Goal: Task Accomplishment & Management: Manage account settings

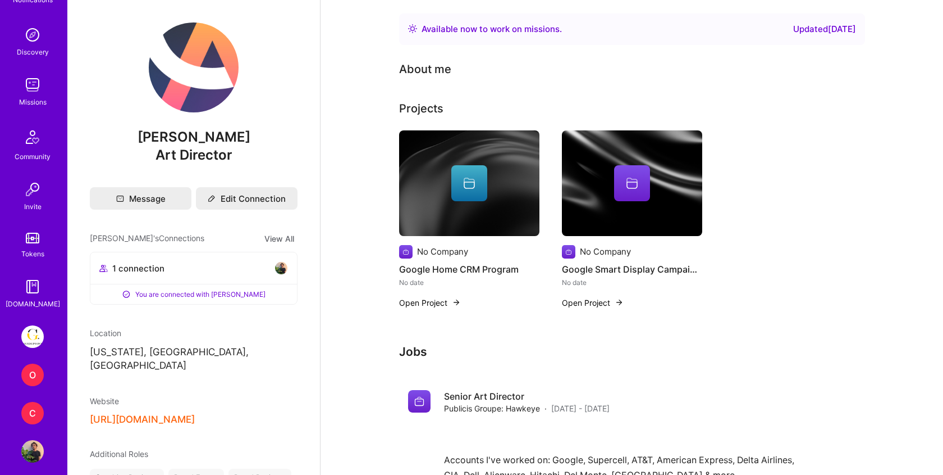
scroll to position [104, 0]
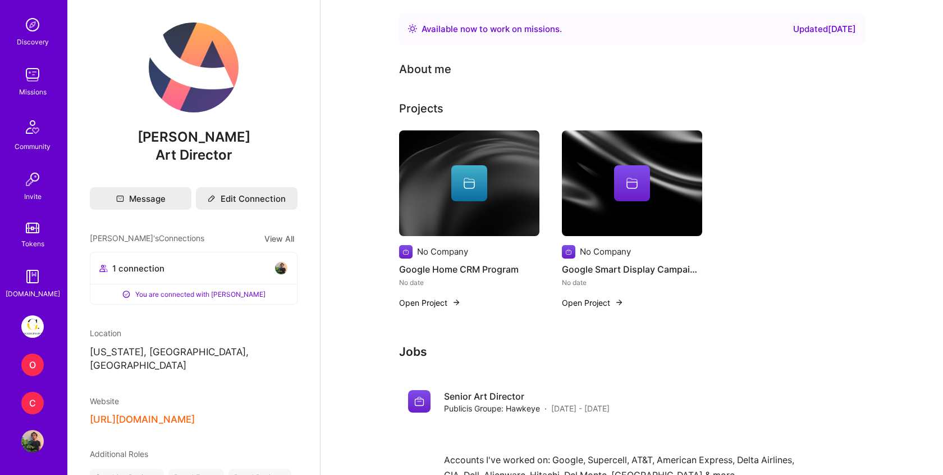
click at [31, 441] on img at bounding box center [32, 441] width 22 height 22
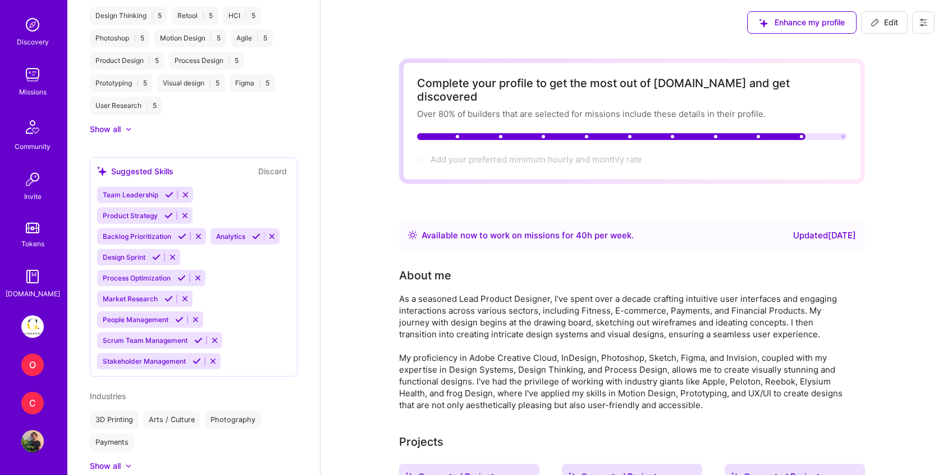
scroll to position [1091, 0]
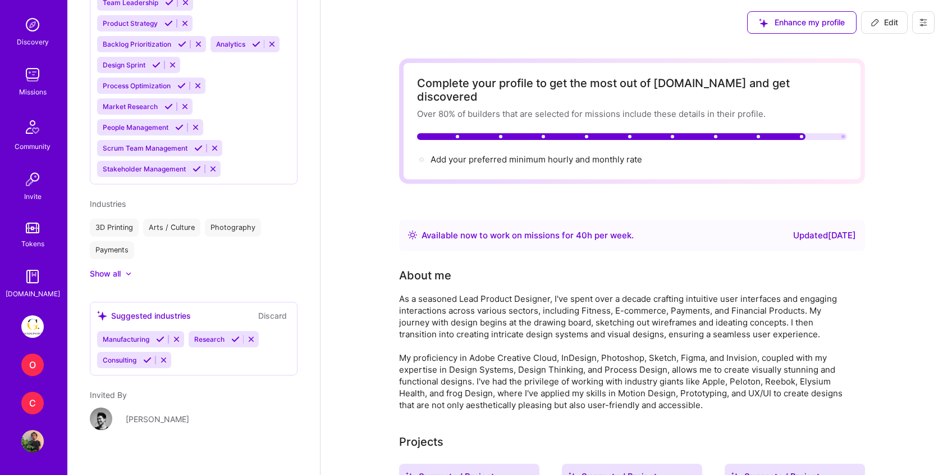
click at [148, 413] on div "[PERSON_NAME]" at bounding box center [157, 419] width 63 height 12
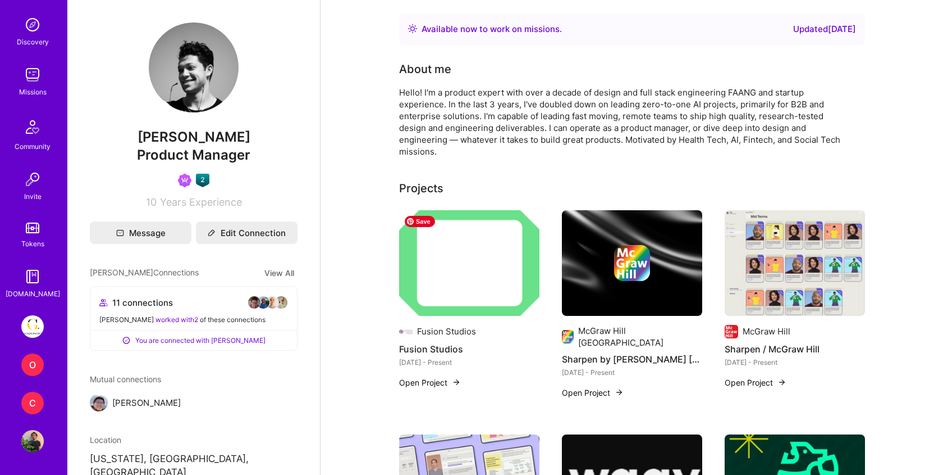
click at [463, 253] on img at bounding box center [469, 263] width 140 height 106
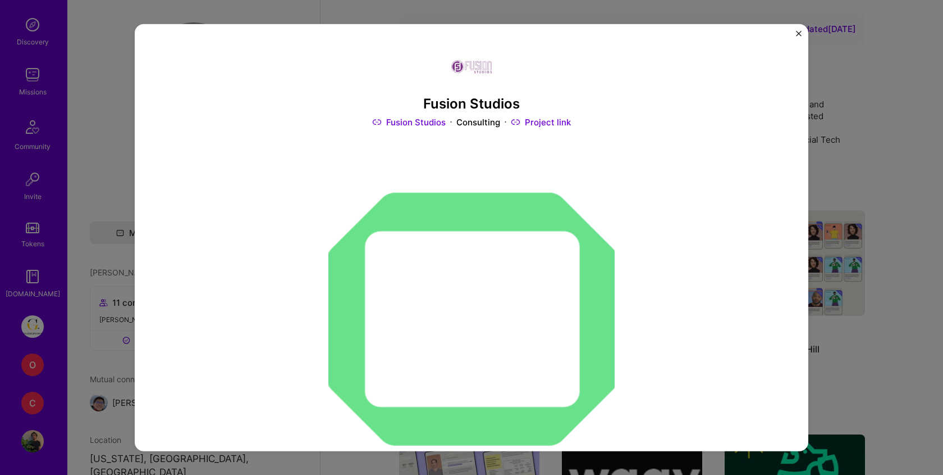
click at [567, 124] on link "Project link" at bounding box center [541, 122] width 60 height 12
click at [102, 44] on div "Fusion Studios Fusion Studios Consulting Project link Role I am a Partner and C…" at bounding box center [471, 237] width 943 height 475
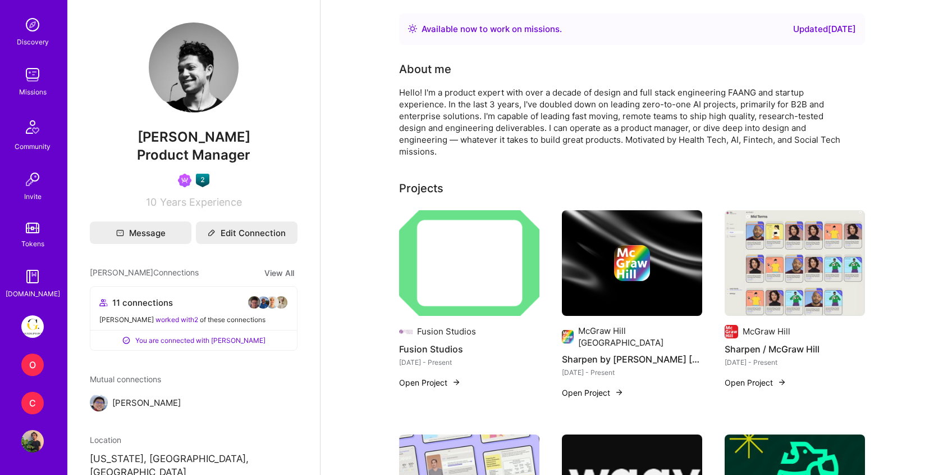
click at [28, 325] on img at bounding box center [32, 326] width 22 height 22
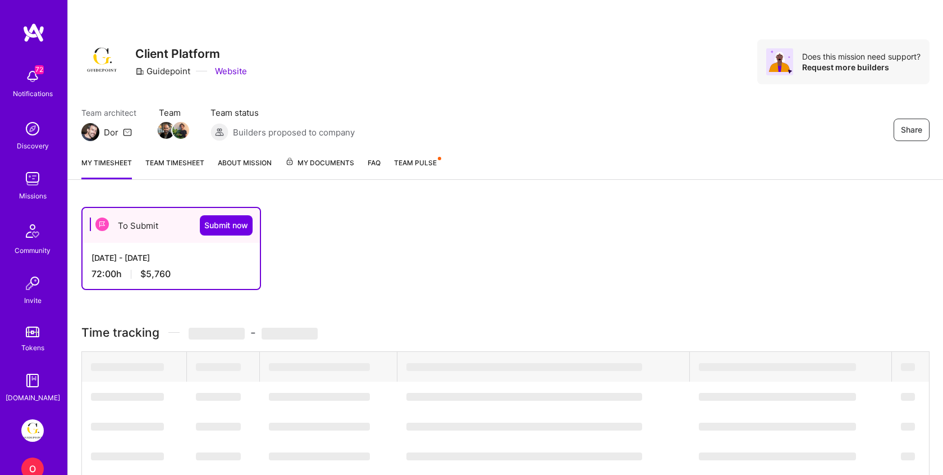
scroll to position [104, 0]
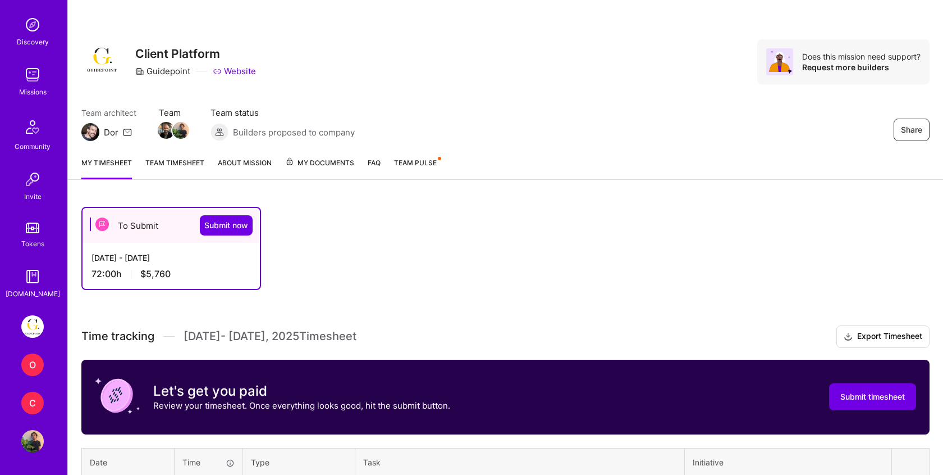
click at [24, 445] on img at bounding box center [32, 441] width 22 height 22
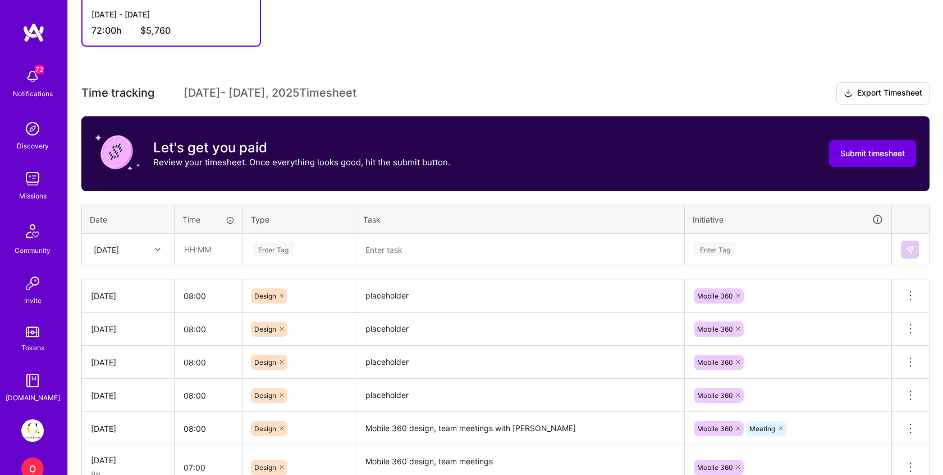
scroll to position [244, 0]
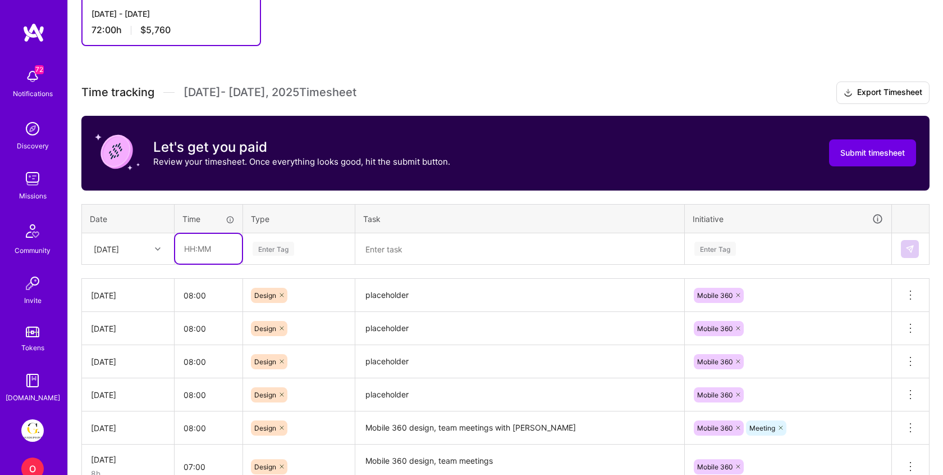
click at [206, 238] on input "text" at bounding box center [208, 249] width 67 height 30
type input "08:00"
click at [286, 239] on div "Enter Tag" at bounding box center [299, 248] width 111 height 29
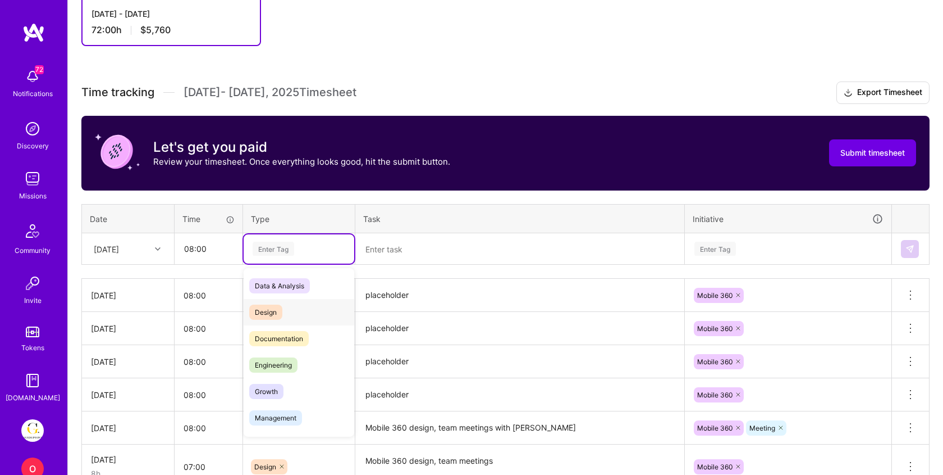
click at [273, 308] on span "Design" at bounding box center [265, 311] width 33 height 15
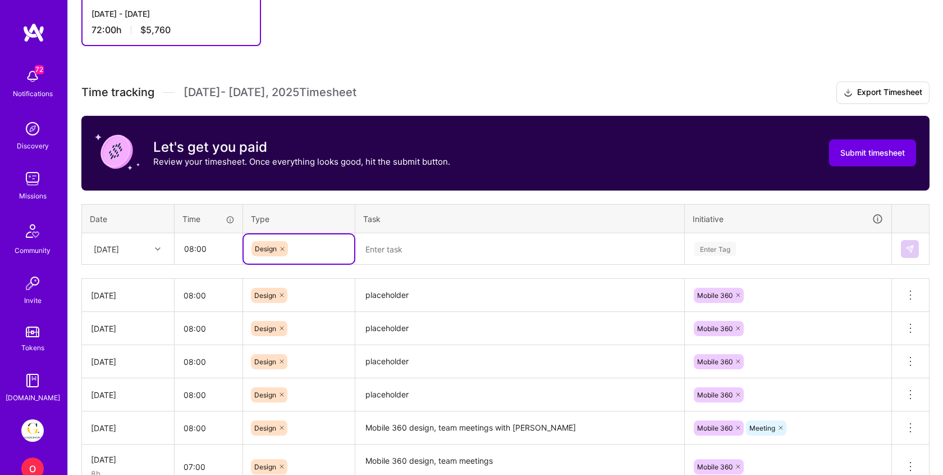
click at [410, 250] on textarea at bounding box center [520, 248] width 327 height 29
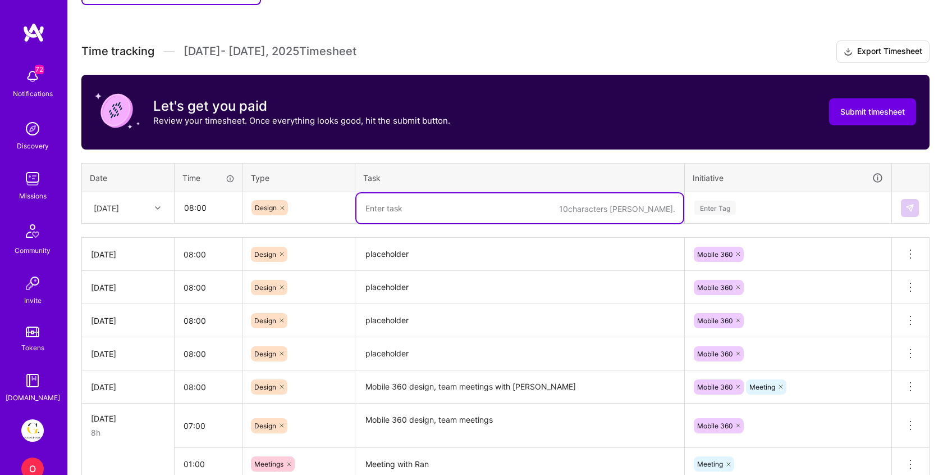
scroll to position [290, 0]
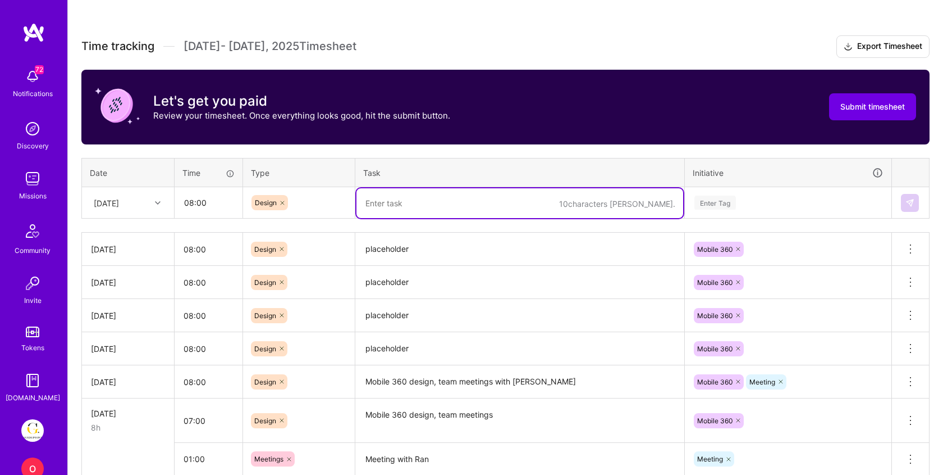
click at [439, 382] on textarea "Mobile 360 design, team meetings with [PERSON_NAME]" at bounding box center [520, 381] width 327 height 31
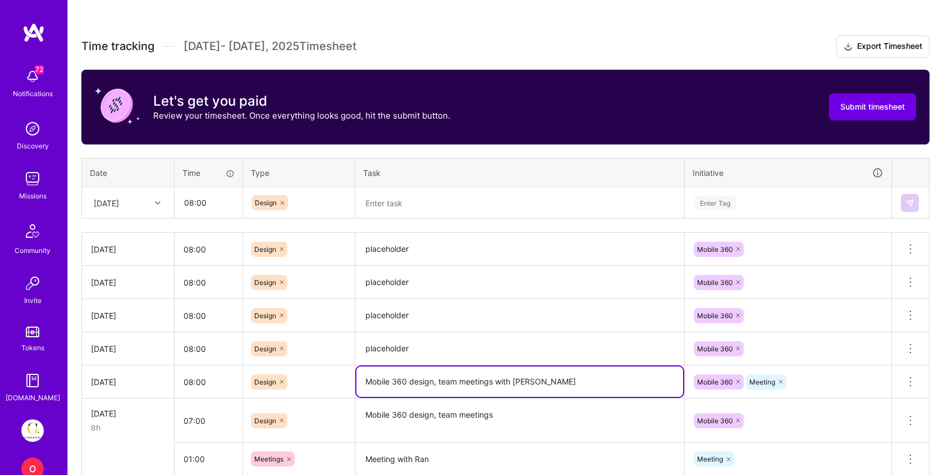
click at [439, 382] on textarea "Mobile 360 design, team meetings with [PERSON_NAME]" at bounding box center [520, 381] width 327 height 30
click at [401, 249] on textarea "placeholder" at bounding box center [520, 249] width 327 height 31
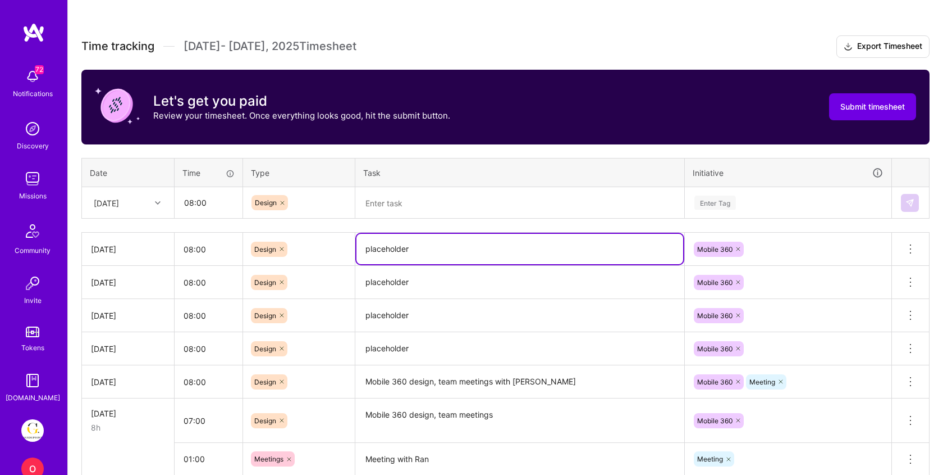
click at [401, 249] on textarea "placeholder" at bounding box center [520, 249] width 327 height 30
paste textarea "Mobile 360 design, team meetings with [PERSON_NAME]"
click at [434, 246] on textarea "Mobile 360 design, team meetings with [PERSON_NAME]" at bounding box center [520, 249] width 327 height 30
drag, startPoint x: 556, startPoint y: 252, endPoint x: 514, endPoint y: 253, distance: 41.6
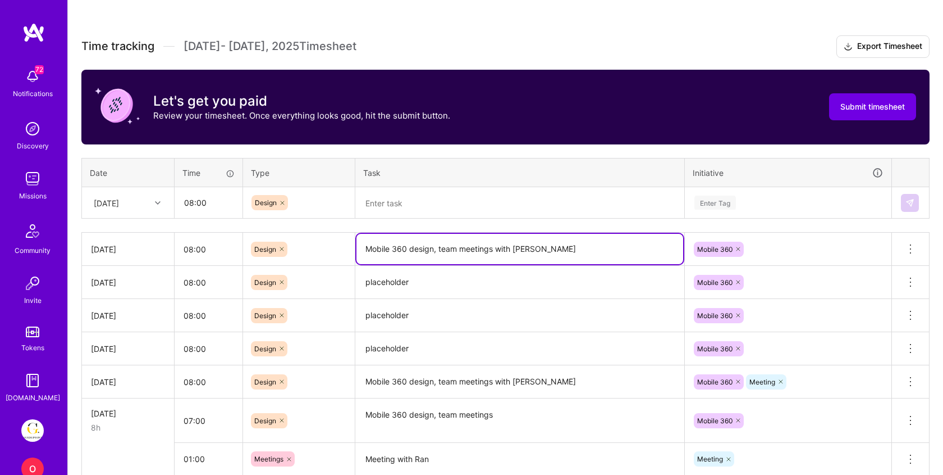
click at [514, 253] on textarea "Mobile 360 design, team meetings with [PERSON_NAME]" at bounding box center [520, 249] width 327 height 30
type textarea "Mobile 360 design, team meetings with [PERSON_NAME], [PERSON_NAME], Riddhima"
click at [801, 246] on div "Mobile 360" at bounding box center [788, 248] width 191 height 17
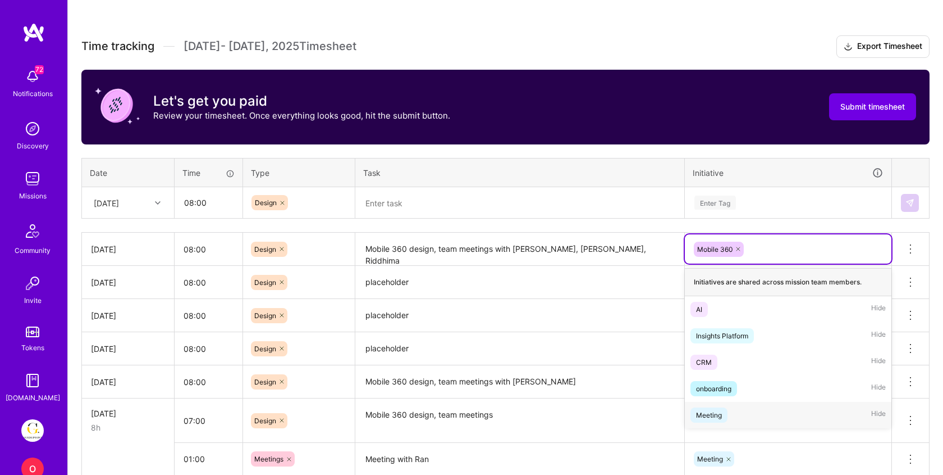
click at [736, 409] on div "Meeting Hide" at bounding box center [788, 415] width 207 height 26
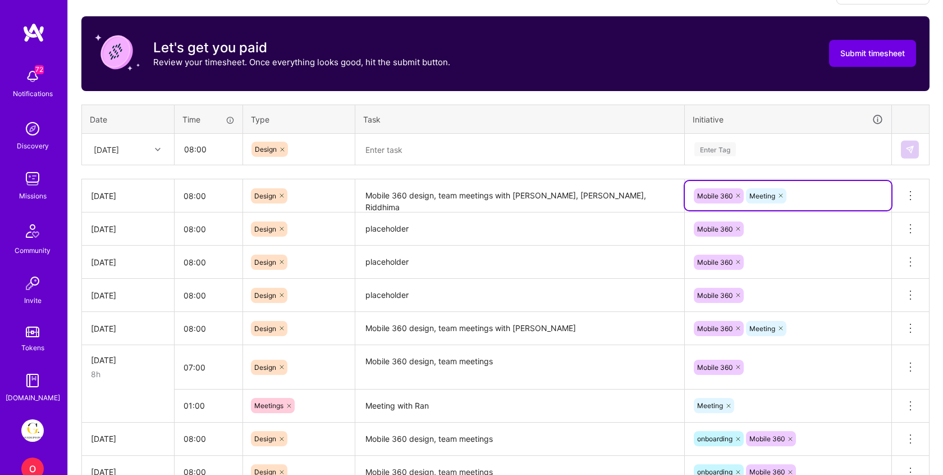
click at [819, 343] on div "Mobile 360 Meeting" at bounding box center [788, 327] width 207 height 29
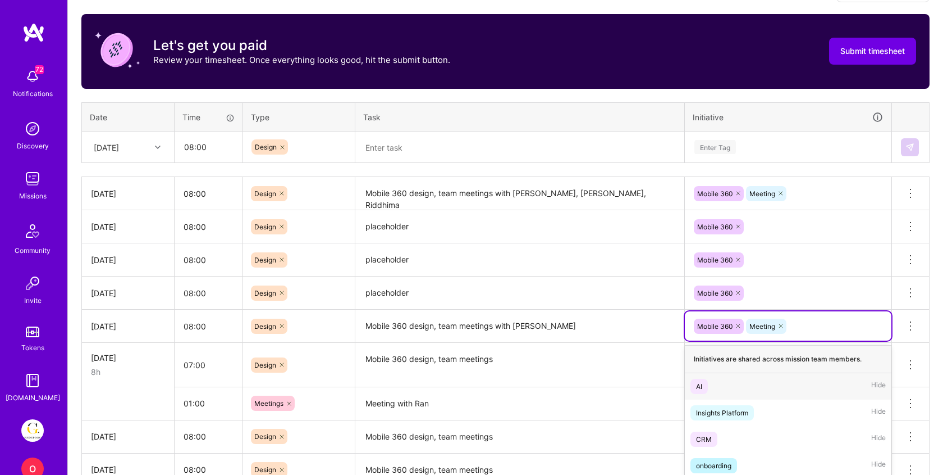
scroll to position [353, 0]
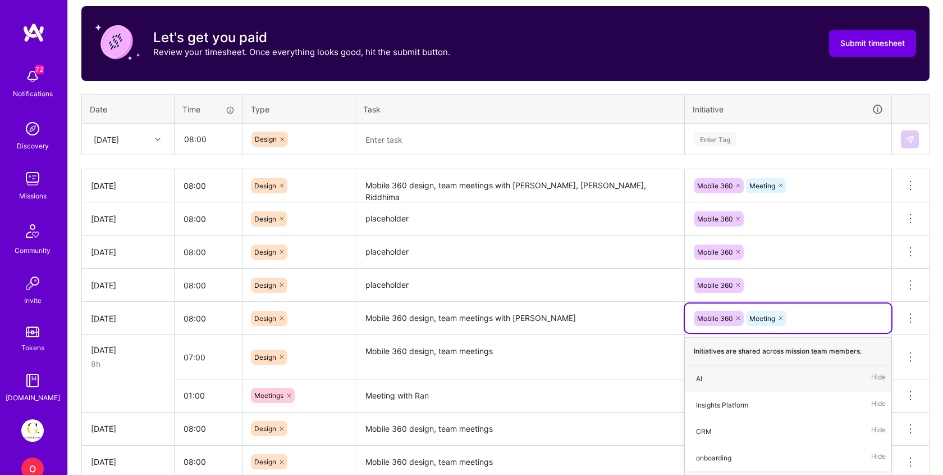
click at [805, 226] on div "Mobile 360" at bounding box center [788, 218] width 191 height 17
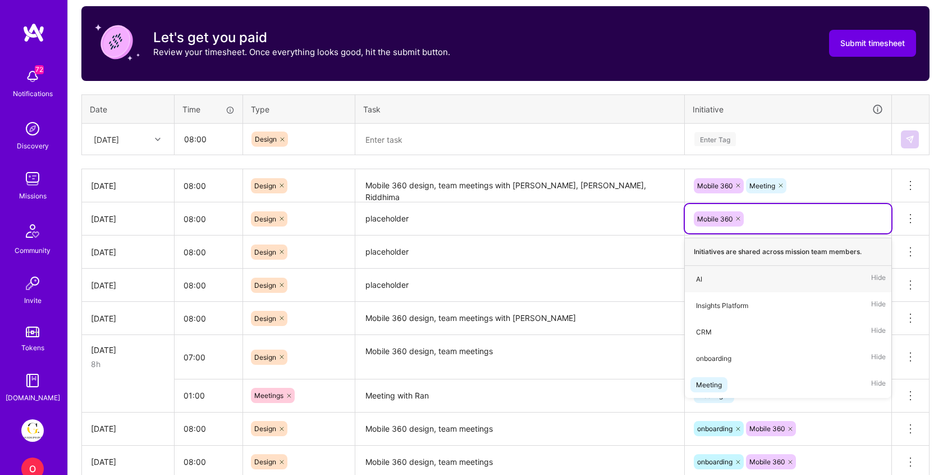
click at [605, 187] on textarea "Mobile 360 design, team meetings with [PERSON_NAME], [PERSON_NAME], Riddhima" at bounding box center [520, 185] width 327 height 31
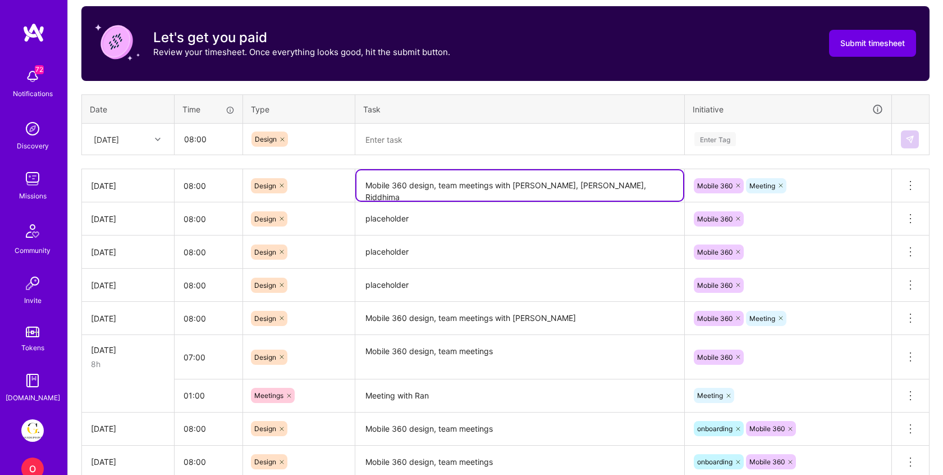
click at [559, 220] on textarea "placeholder" at bounding box center [520, 218] width 327 height 31
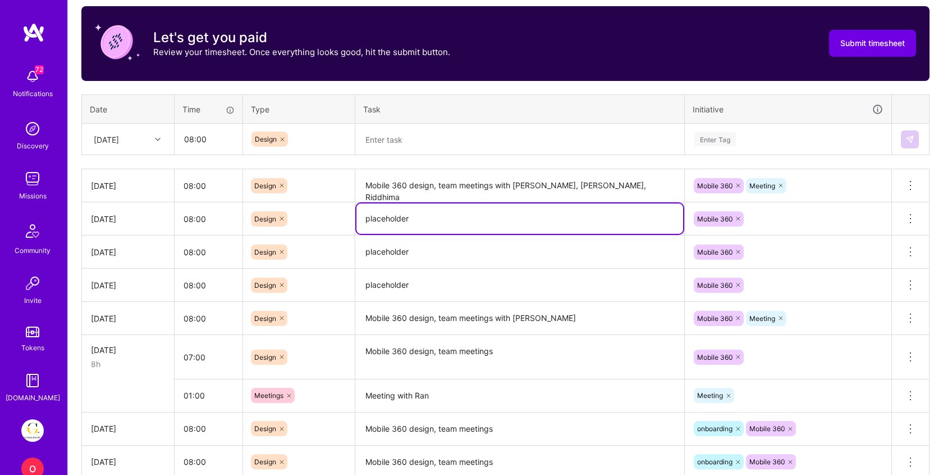
paste textarea "Mobile 360 design, team meetings with [PERSON_NAME], [PERSON_NAME], Riddhima"
type textarea "Mobile 360 design, team meetings with [PERSON_NAME], [PERSON_NAME], Riddhima"
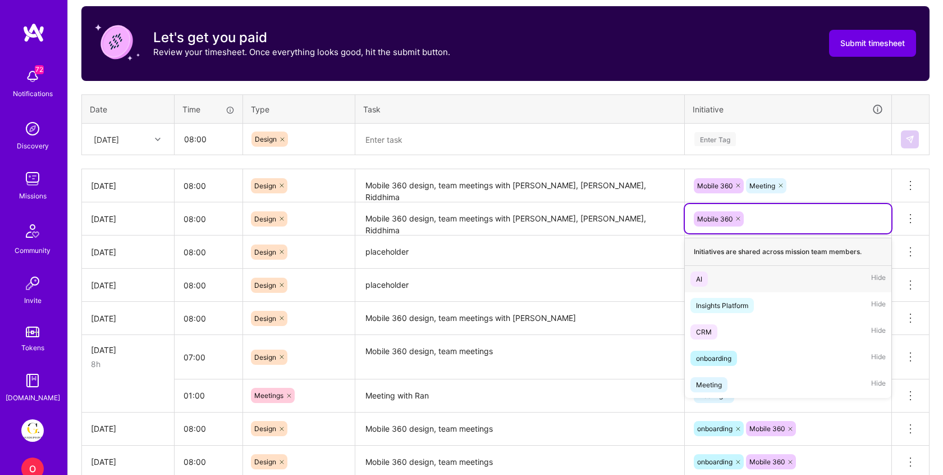
click at [757, 223] on div "Mobile 360" at bounding box center [788, 218] width 191 height 17
click at [726, 380] on span "Meeting" at bounding box center [709, 384] width 37 height 15
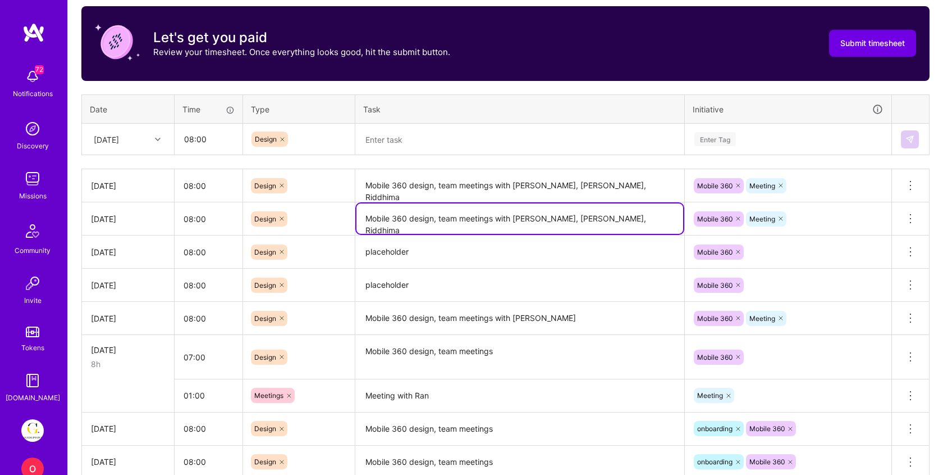
drag, startPoint x: 434, startPoint y: 220, endPoint x: 368, endPoint y: 215, distance: 65.3
click at [368, 215] on textarea "Mobile 360 design, team meetings with [PERSON_NAME], [PERSON_NAME], Riddhima" at bounding box center [520, 218] width 327 height 30
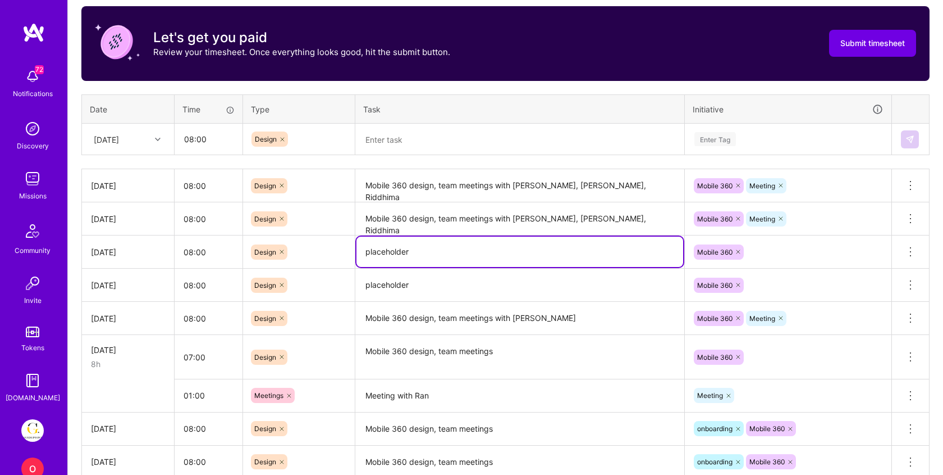
drag, startPoint x: 421, startPoint y: 250, endPoint x: 319, endPoint y: 239, distance: 102.3
click at [326, 242] on tr "[DATE] 08:00 Design placeholder Mobile 360 Delete row" at bounding box center [506, 251] width 848 height 33
paste textarea "Mobile 360 design"
type textarea "Mobile 360 design, Style Guide Meeting"
click at [775, 249] on div "Mobile 360" at bounding box center [788, 251] width 191 height 17
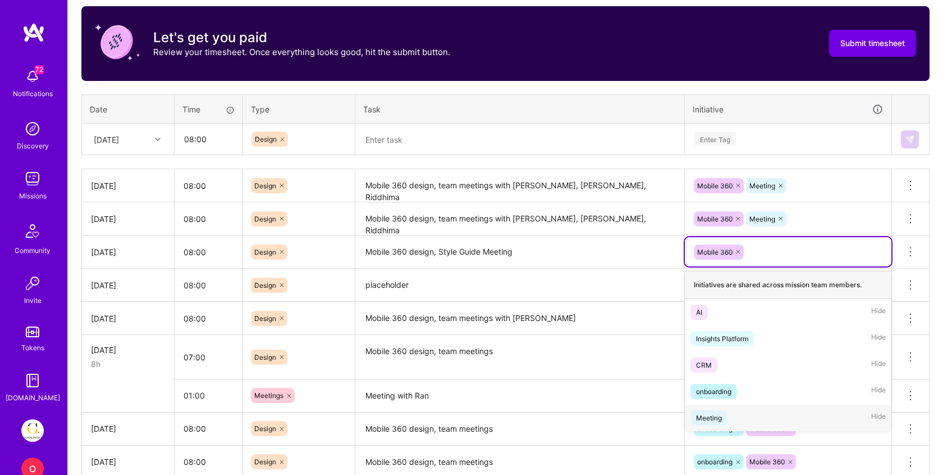
click at [725, 416] on span "Meeting" at bounding box center [709, 417] width 37 height 15
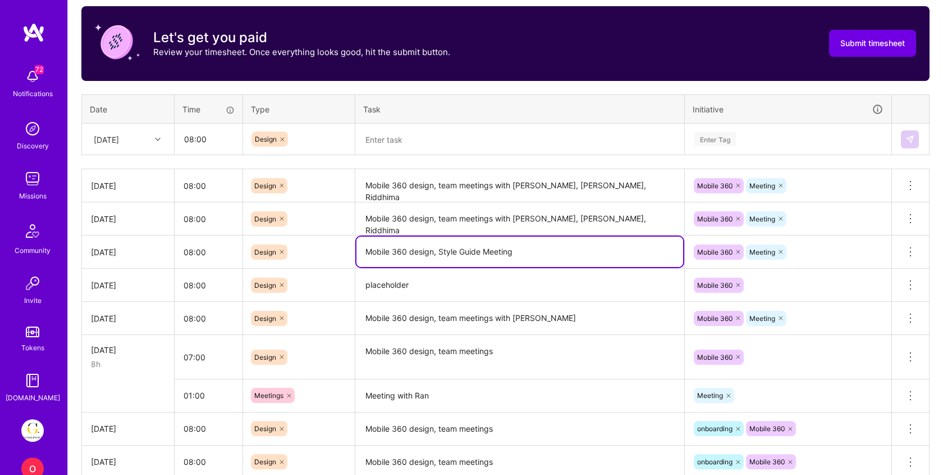
drag, startPoint x: 434, startPoint y: 252, endPoint x: 343, endPoint y: 247, distance: 91.1
click at [343, 247] on tr "[DATE] 08:00 Design Mobile 360 design, Style Guide Meeting Mobile 360 Meeting D…" at bounding box center [506, 251] width 848 height 33
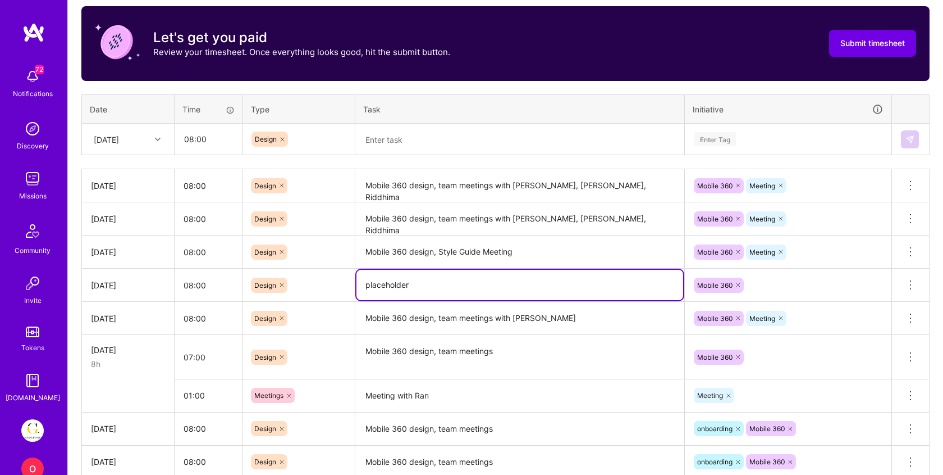
click at [387, 291] on textarea "placeholder" at bounding box center [520, 285] width 327 height 30
paste textarea "Mobile 360 design"
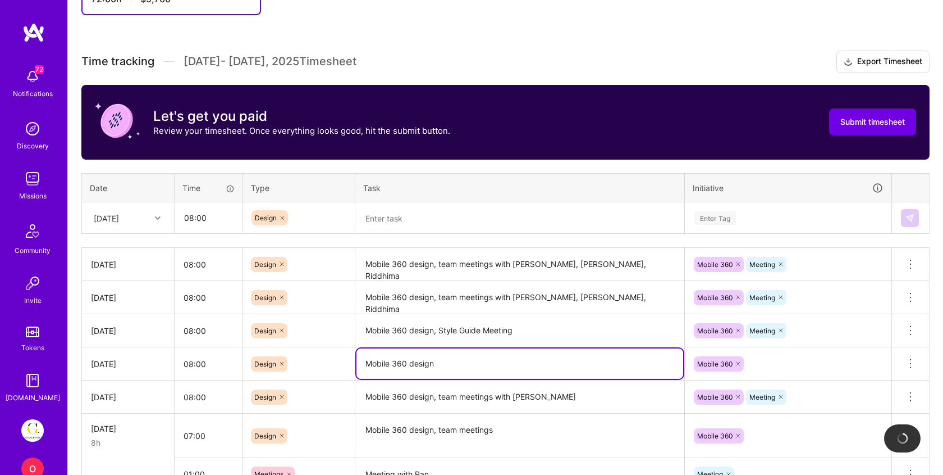
scroll to position [274, 0]
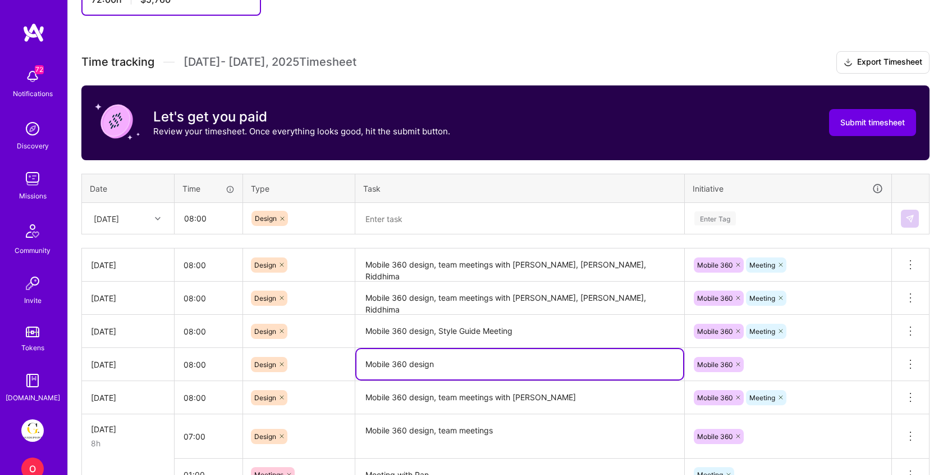
type textarea "Mobile 360 design"
click at [408, 222] on textarea at bounding box center [520, 219] width 327 height 30
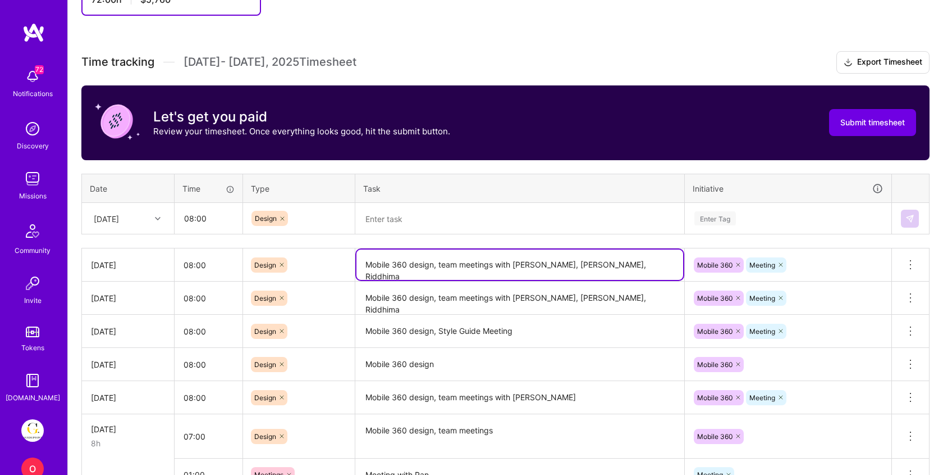
drag, startPoint x: 434, startPoint y: 264, endPoint x: 345, endPoint y: 264, distance: 88.7
click at [346, 264] on tr "[DATE] 08:00 Design Mobile 360 design, team meetings with [PERSON_NAME], [PERSO…" at bounding box center [506, 264] width 848 height 33
click at [396, 218] on textarea at bounding box center [520, 219] width 327 height 30
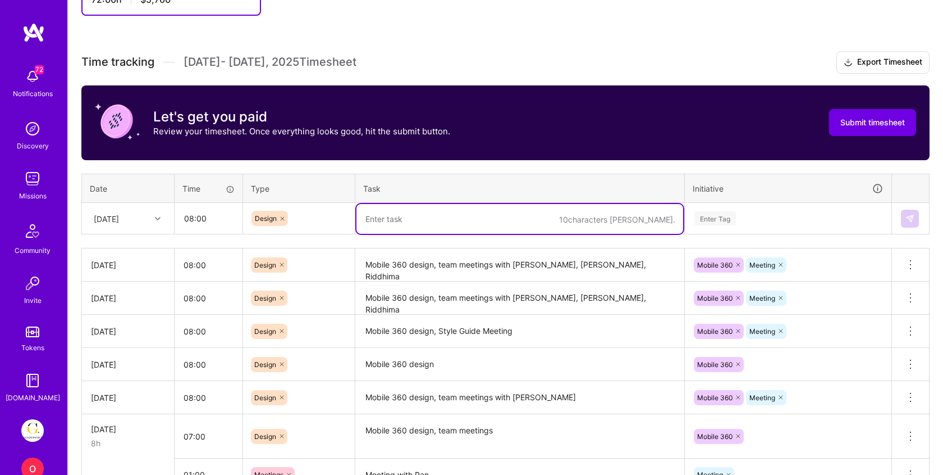
paste textarea "Mobile 360 design"
type textarea "Mobile 360 design continuation"
click at [738, 209] on div "Enter Tag" at bounding box center [789, 218] width 206 height 29
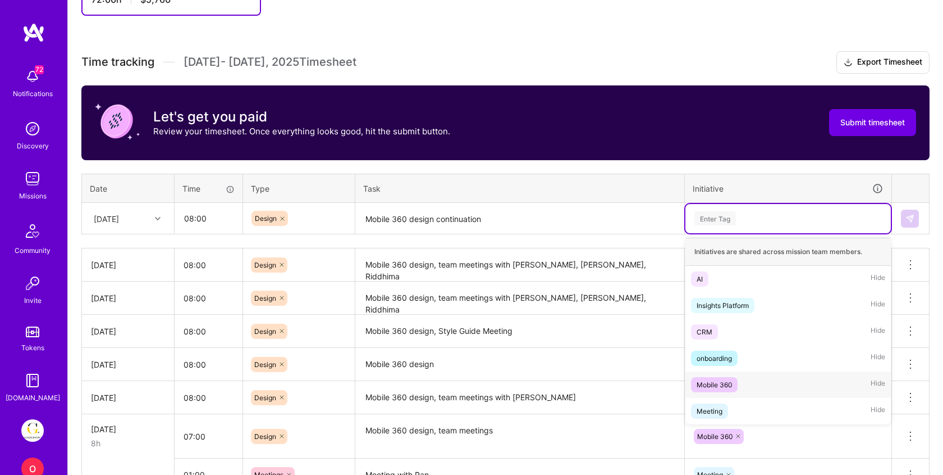
click at [719, 382] on div "Mobile 360" at bounding box center [714, 384] width 35 height 12
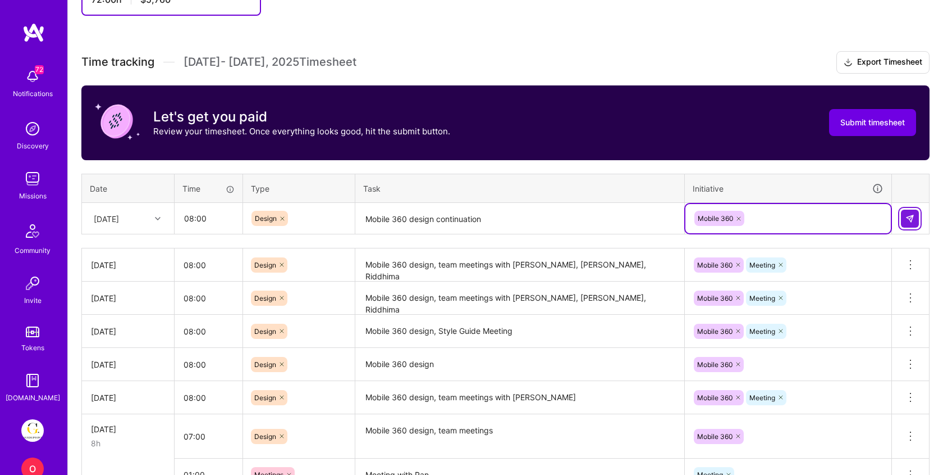
click at [910, 220] on img at bounding box center [910, 218] width 9 height 9
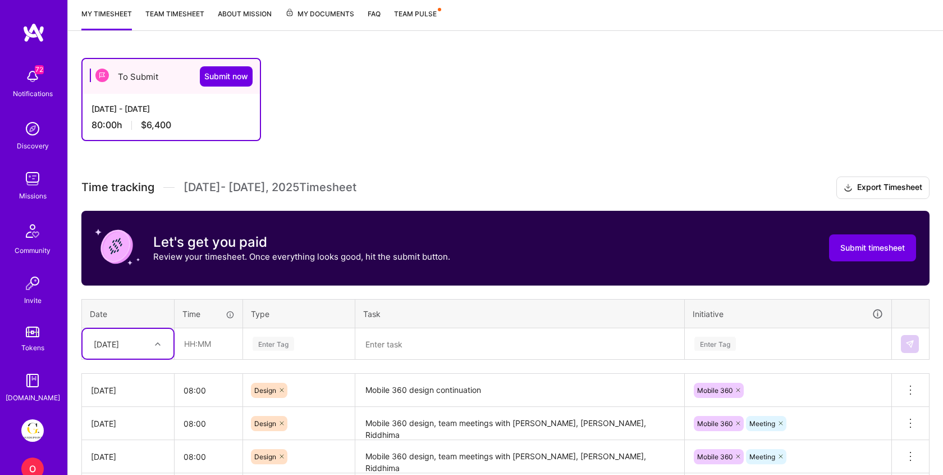
scroll to position [148, 0]
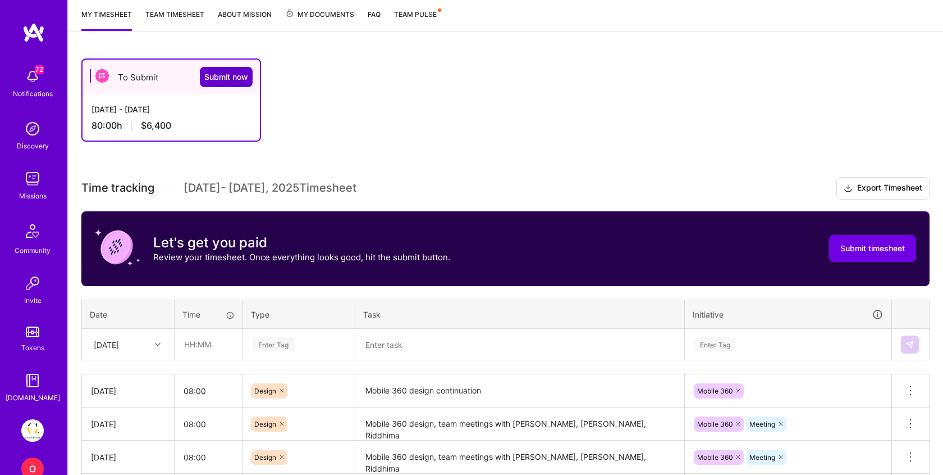
click at [234, 73] on span "Submit now" at bounding box center [226, 76] width 44 height 11
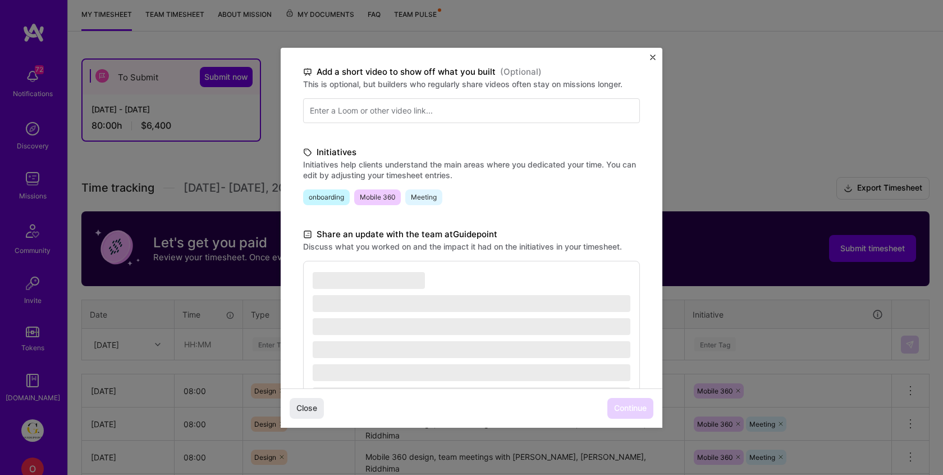
scroll to position [172, 0]
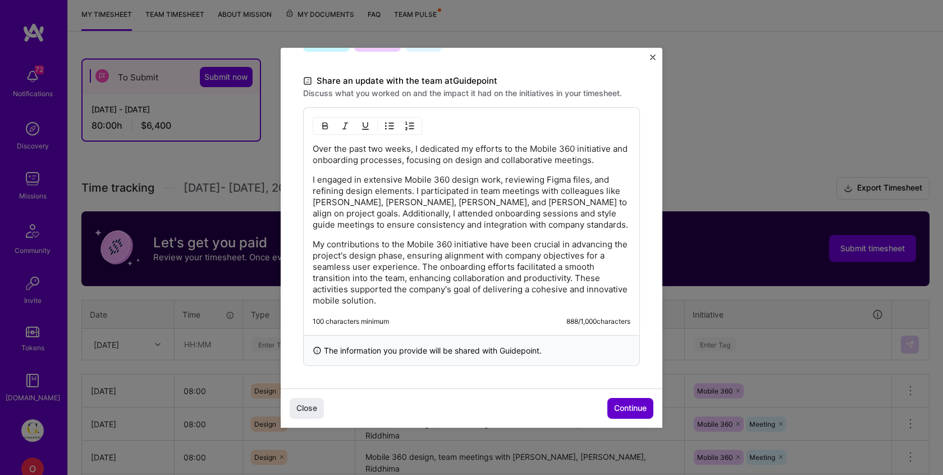
click at [626, 404] on span "Continue" at bounding box center [630, 407] width 33 height 11
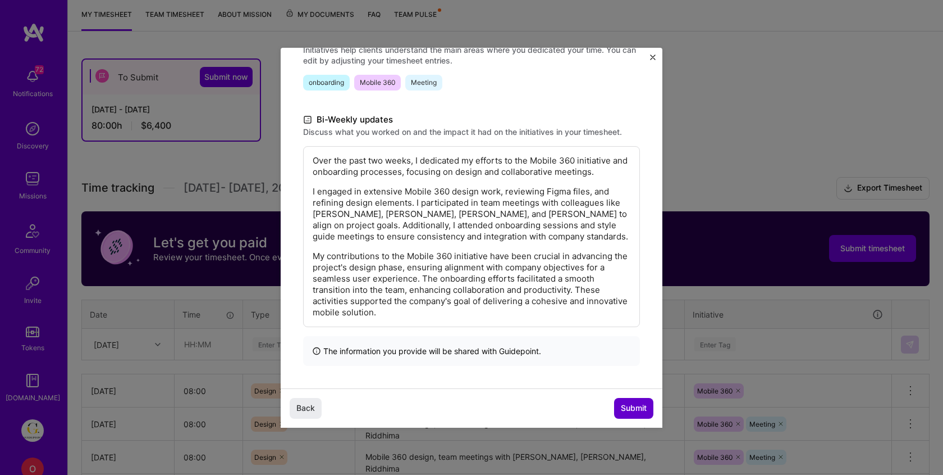
scroll to position [172, 0]
click at [633, 404] on span "Submit" at bounding box center [634, 407] width 26 height 11
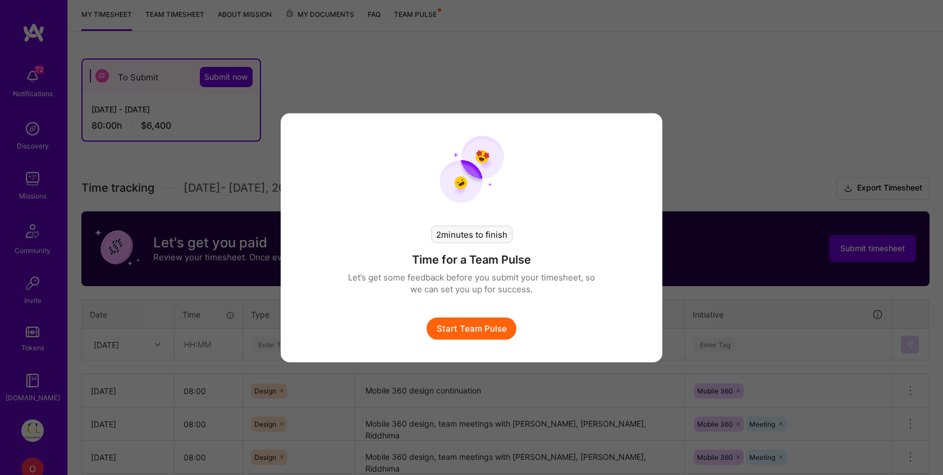
click at [442, 317] on button "Start Team Pulse" at bounding box center [472, 328] width 90 height 22
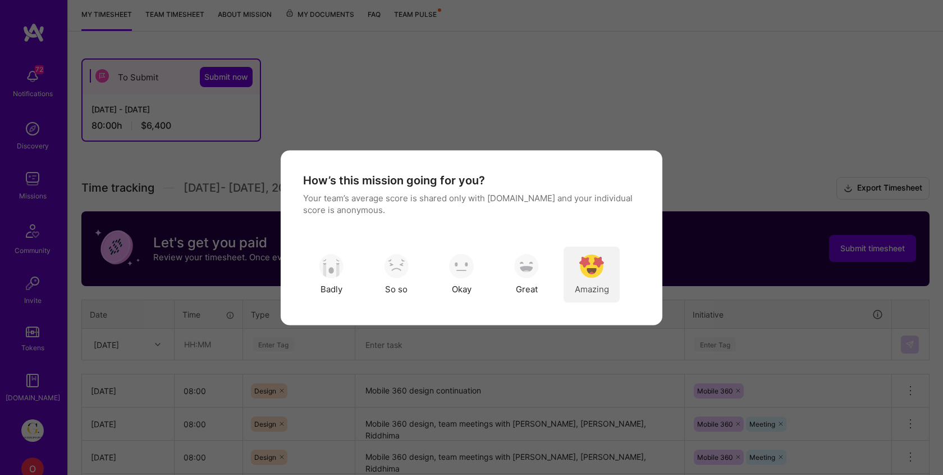
click at [596, 276] on img "modal" at bounding box center [592, 266] width 25 height 25
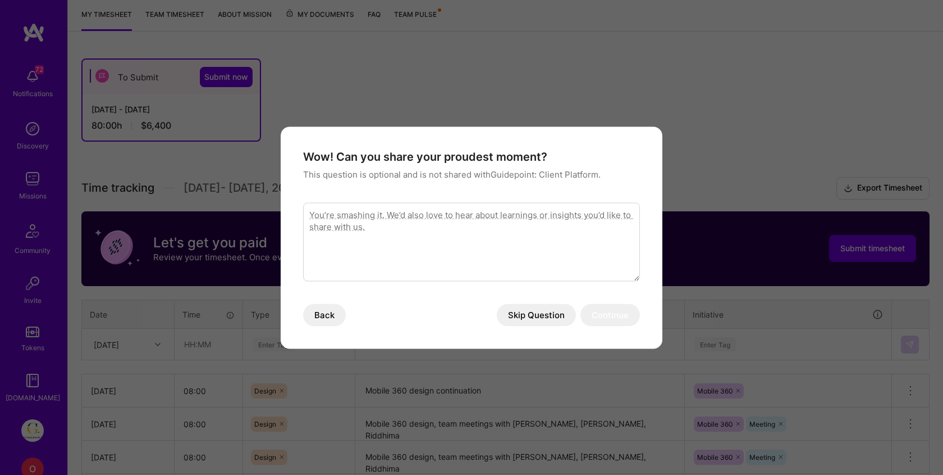
click at [540, 311] on button "Skip Question" at bounding box center [536, 314] width 79 height 22
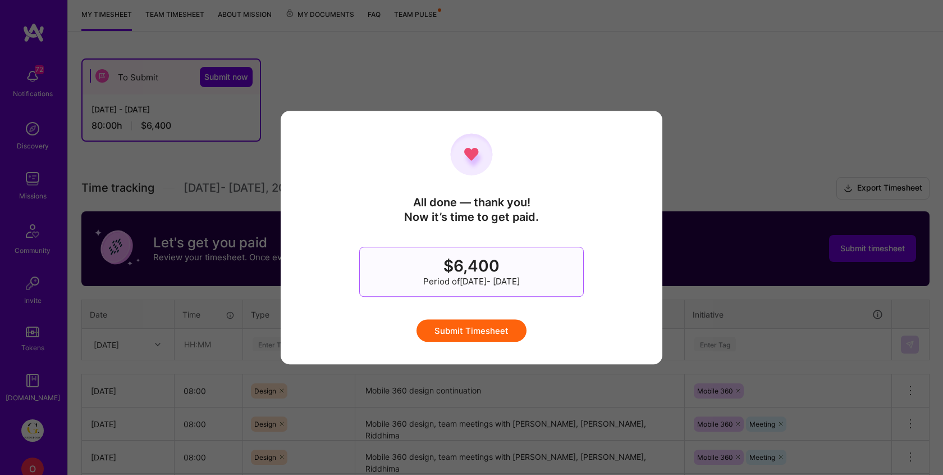
click at [478, 320] on button "Submit Timesheet" at bounding box center [472, 330] width 110 height 22
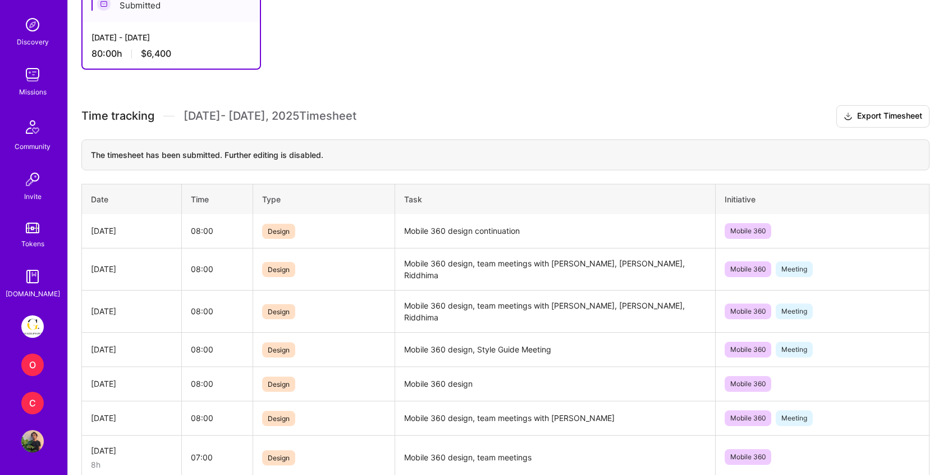
scroll to position [103, 0]
click at [35, 403] on div "C" at bounding box center [32, 403] width 22 height 22
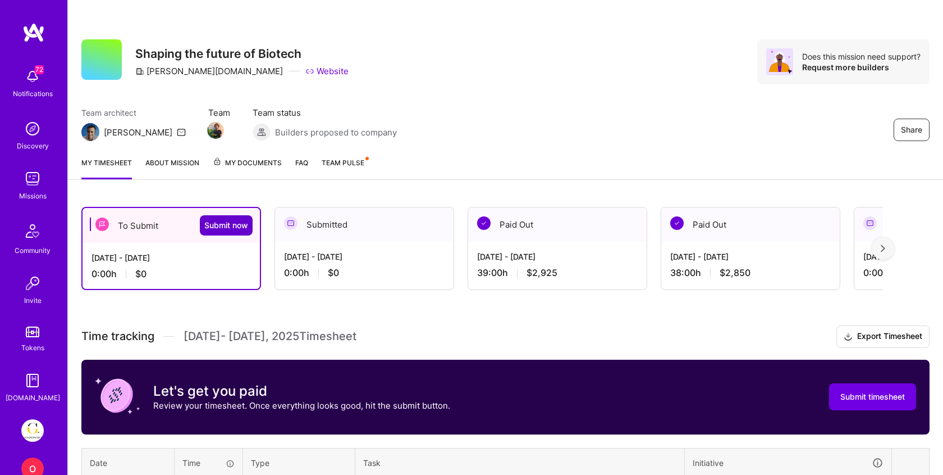
click at [215, 226] on span "Submit now" at bounding box center [226, 225] width 44 height 11
click at [223, 225] on span "Submit now" at bounding box center [226, 225] width 44 height 11
click at [223, 218] on button "Submit now" at bounding box center [226, 225] width 53 height 20
click at [869, 394] on span "Submit timesheet" at bounding box center [873, 396] width 65 height 11
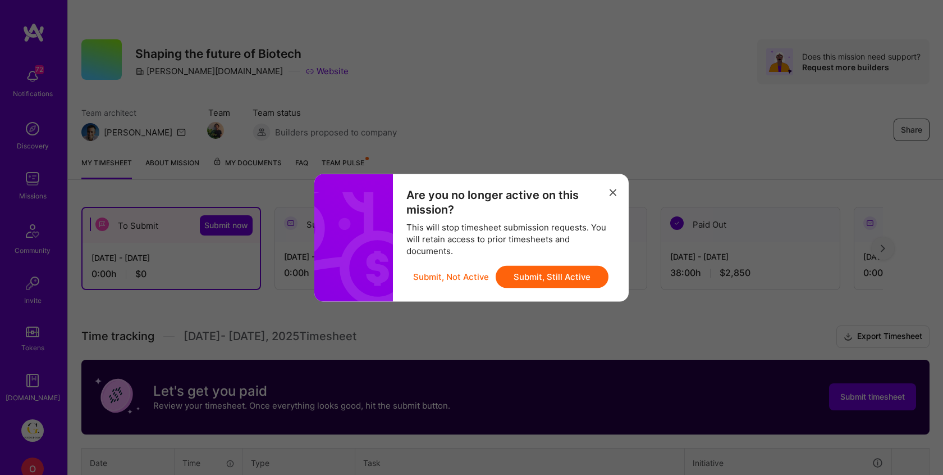
click at [544, 279] on button "Submit, Still Active" at bounding box center [552, 276] width 113 height 22
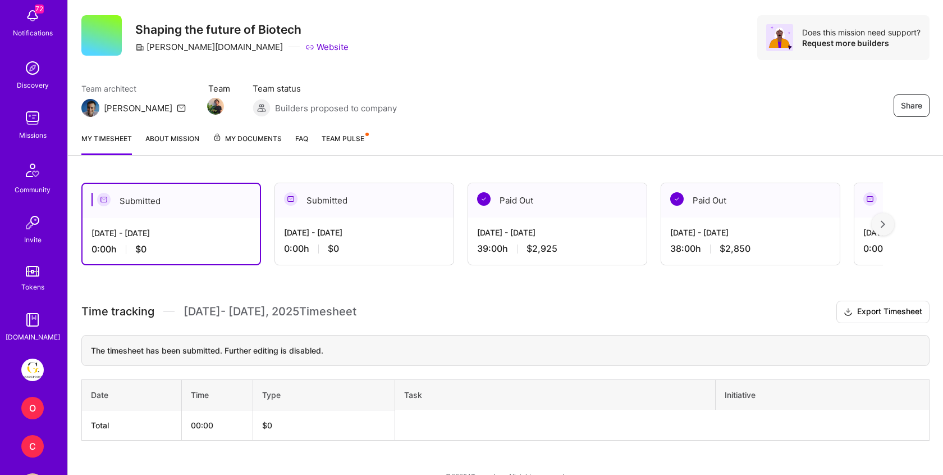
scroll to position [27, 0]
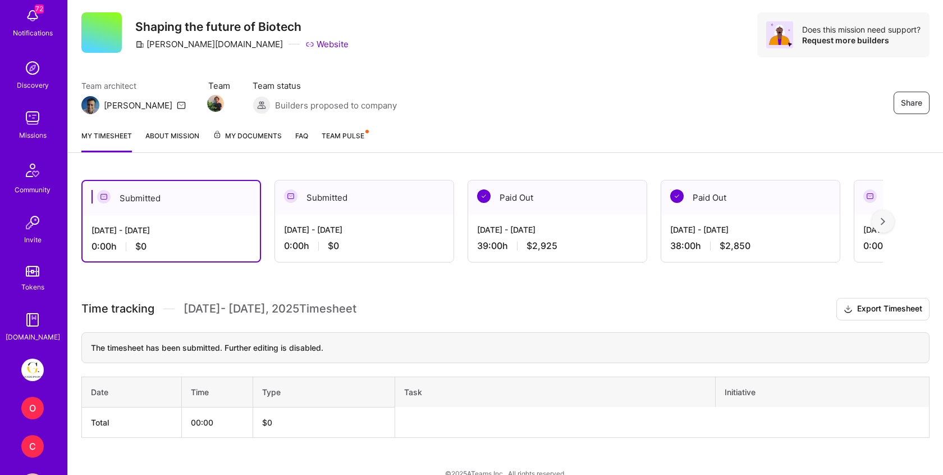
click at [30, 409] on div "O" at bounding box center [32, 407] width 22 height 22
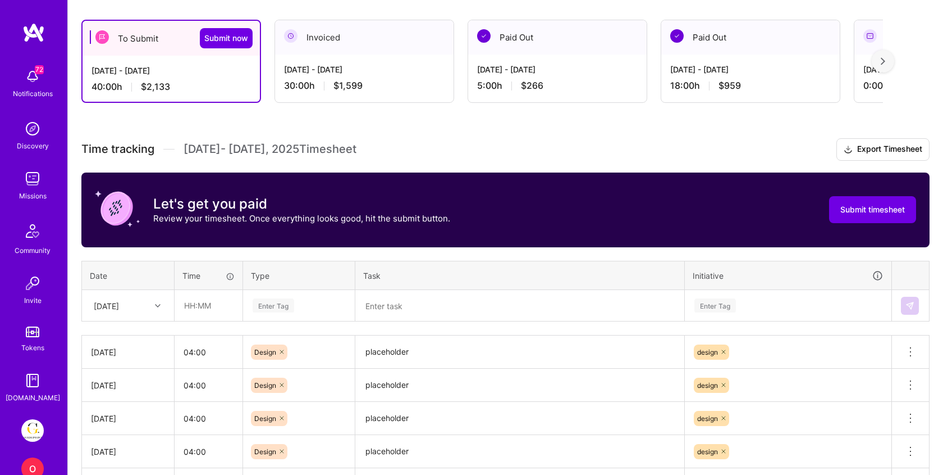
scroll to position [259, 0]
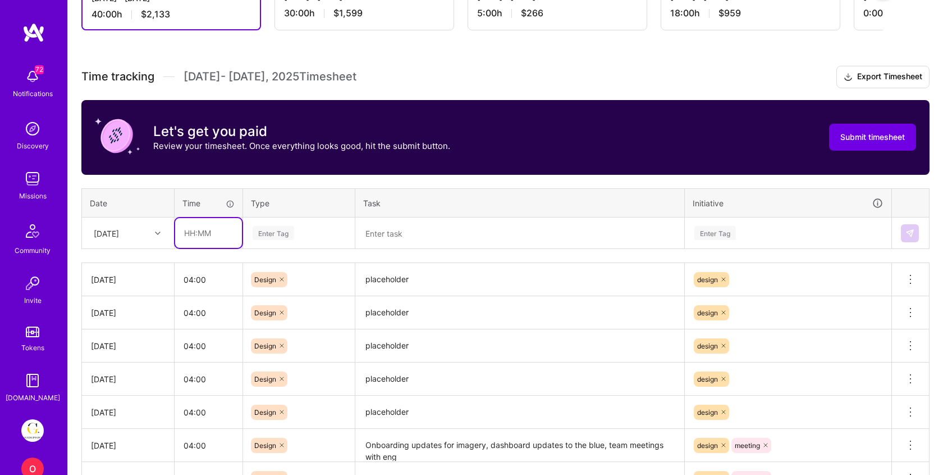
click at [202, 231] on input "text" at bounding box center [208, 233] width 67 height 30
type input "04:00"
click at [451, 229] on textarea at bounding box center [520, 232] width 327 height 29
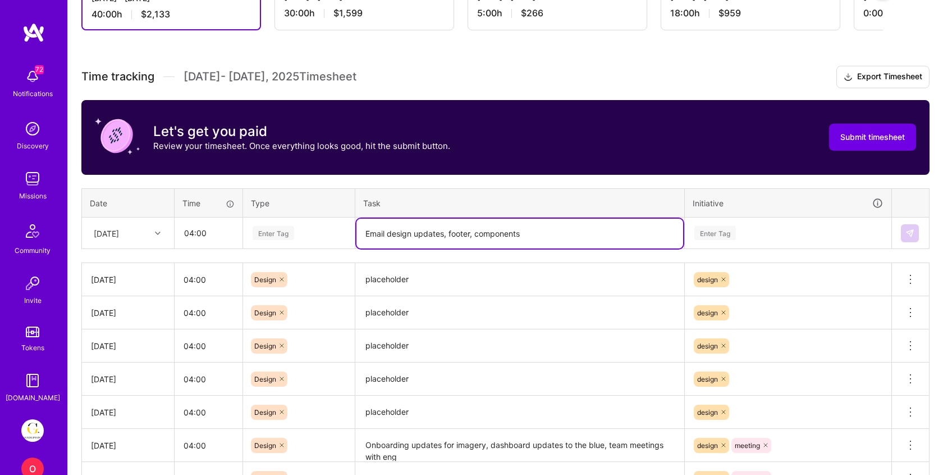
type textarea "Email design updates, footer, components"
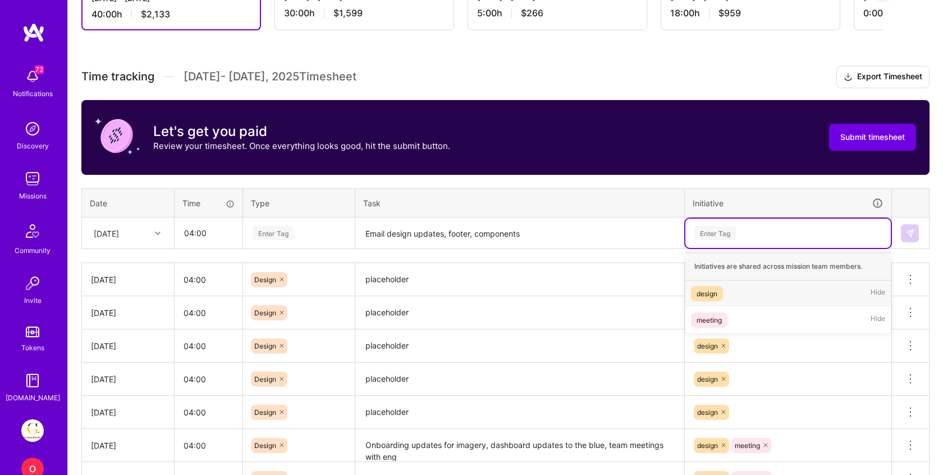
click at [779, 228] on div "Enter Tag" at bounding box center [789, 233] width 190 height 14
click at [732, 290] on div "design Hide" at bounding box center [789, 293] width 206 height 26
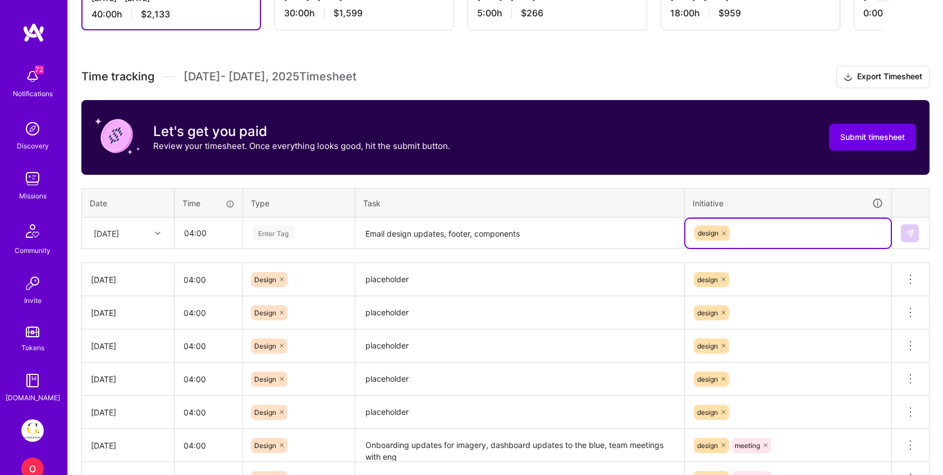
click at [404, 276] on textarea "placeholder" at bounding box center [520, 279] width 327 height 31
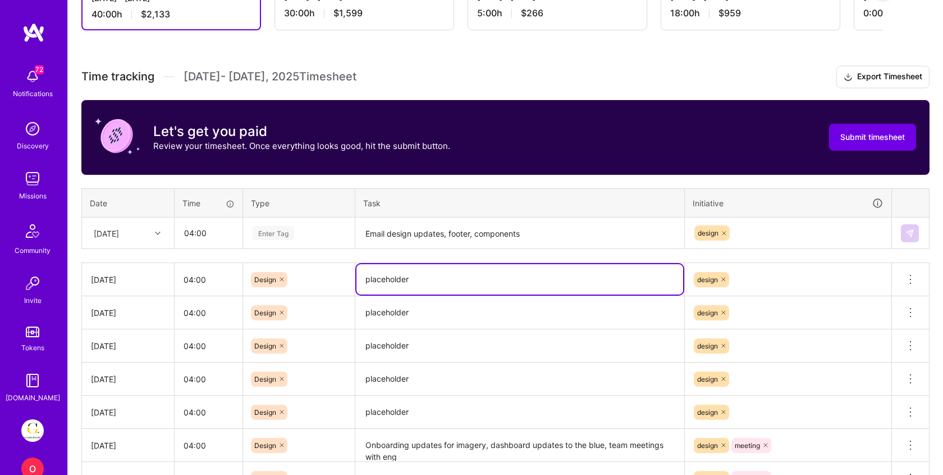
click at [404, 276] on textarea "placeholder" at bounding box center [520, 279] width 327 height 30
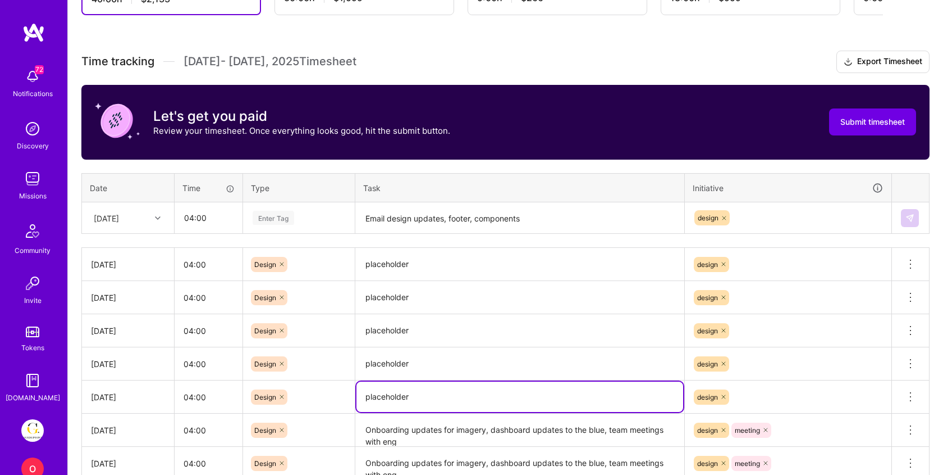
click at [399, 392] on textarea "placeholder" at bounding box center [520, 396] width 327 height 30
type textarea "Onboarding updates for engineering"
click at [390, 359] on textarea "placeholder" at bounding box center [520, 363] width 327 height 31
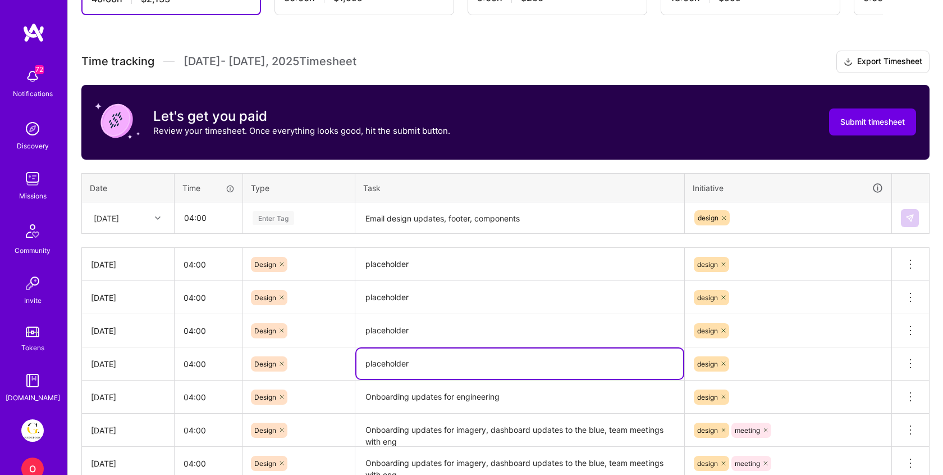
click at [391, 360] on textarea "placeholder" at bounding box center [520, 363] width 327 height 30
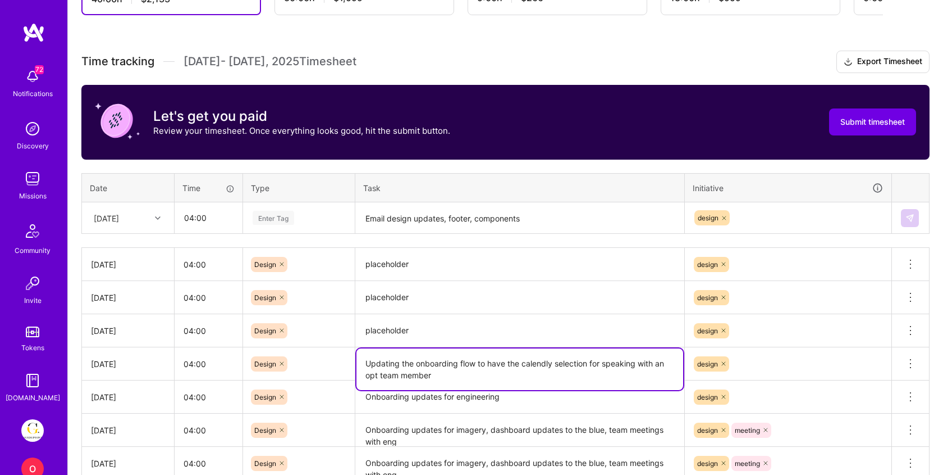
type textarea "Updating the onboarding flow to have the calendly selection for speaking with a…"
click at [404, 325] on textarea "placeholder" at bounding box center [520, 330] width 327 height 31
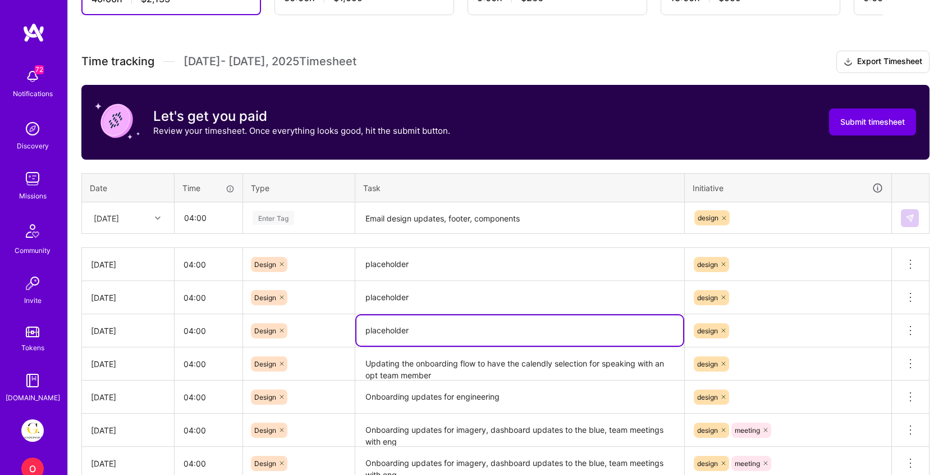
click at [404, 325] on textarea "placeholder" at bounding box center [520, 330] width 327 height 30
click at [191, 330] on input "04:00" at bounding box center [209, 331] width 68 height 30
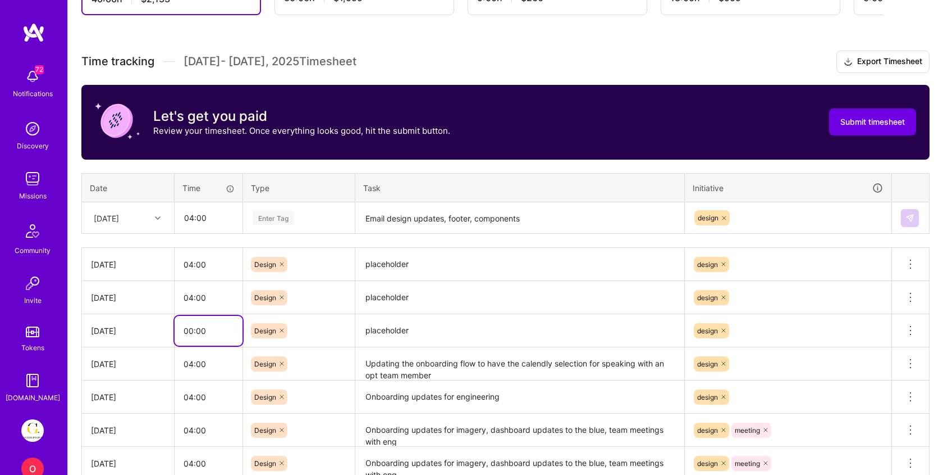
type input "00:00"
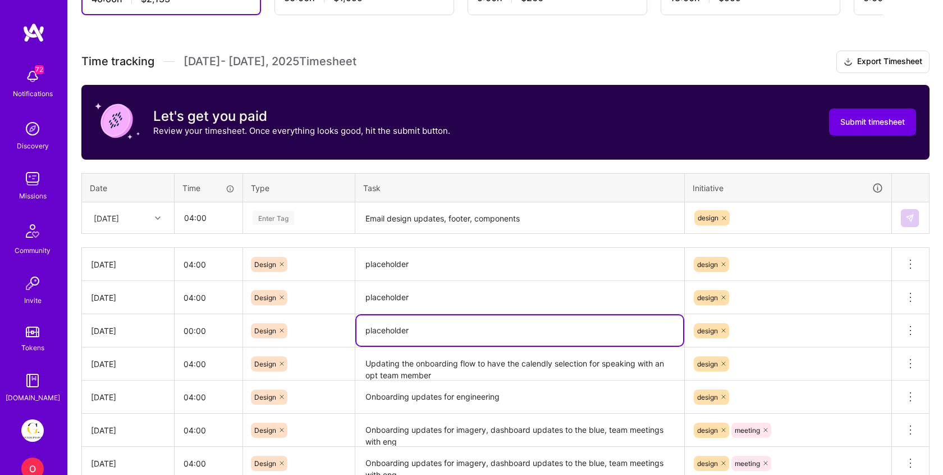
click at [409, 330] on textarea "placeholder" at bounding box center [520, 330] width 327 height 30
click at [409, 331] on textarea "placeholder" at bounding box center [520, 330] width 327 height 30
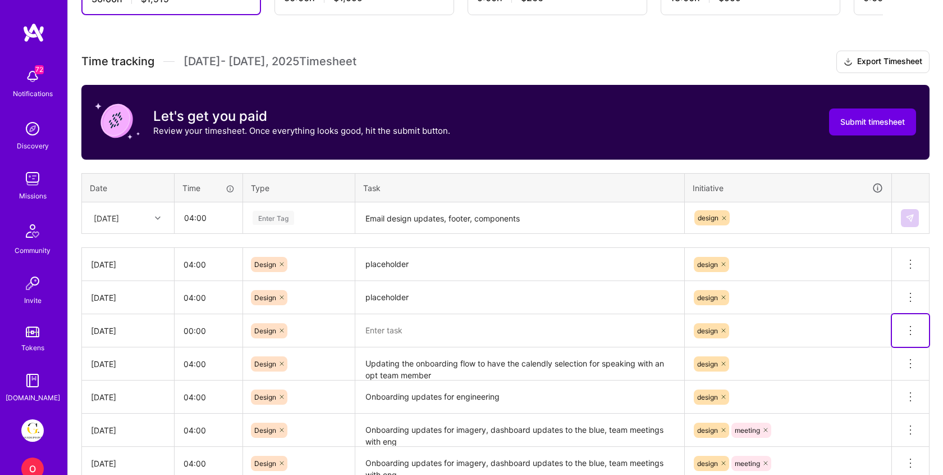
click at [907, 331] on icon at bounding box center [910, 329] width 13 height 13
click at [888, 344] on button "Delete row" at bounding box center [883, 350] width 58 height 28
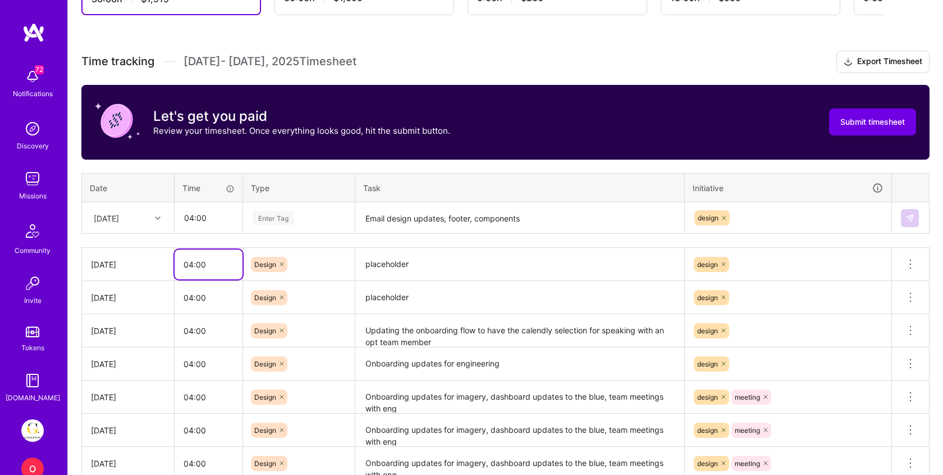
click at [192, 266] on input "04:00" at bounding box center [209, 264] width 68 height 30
click at [193, 219] on input "04:00" at bounding box center [208, 218] width 67 height 30
type input "02:00"
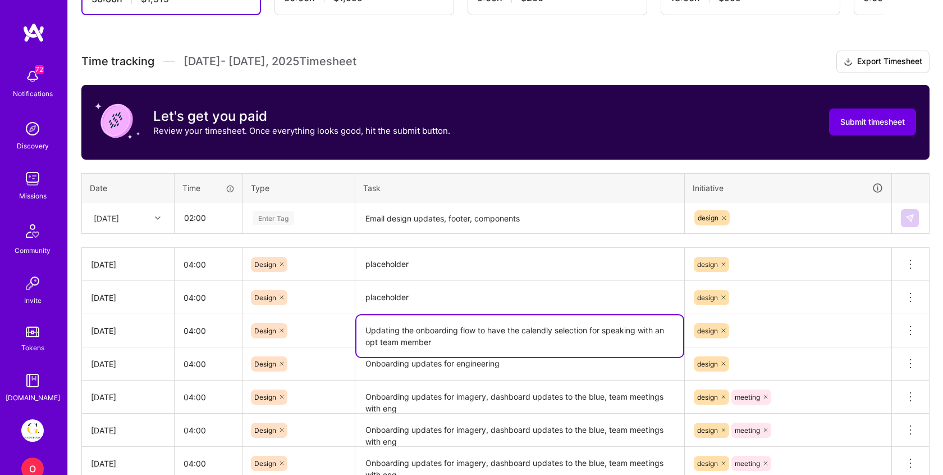
drag, startPoint x: 466, startPoint y: 336, endPoint x: 276, endPoint y: 299, distance: 192.8
click at [276, 299] on tbody "[DATE] 04:00 Design placeholder design Delete row [DATE] 04:00 Design placehold…" at bounding box center [506, 397] width 848 height 298
click at [381, 304] on textarea "placeholder" at bounding box center [520, 297] width 327 height 31
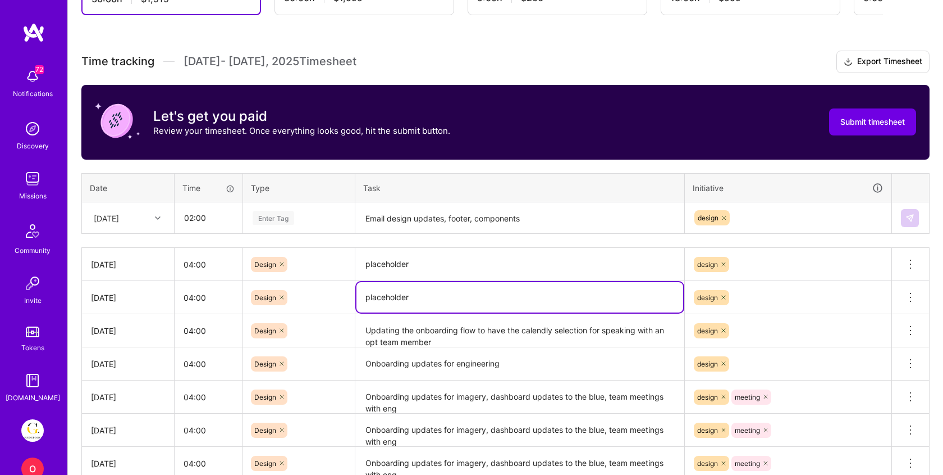
click at [381, 304] on textarea "placeholder" at bounding box center [520, 297] width 327 height 30
type textarea "Updates to emails from eng suggestions"
click at [423, 256] on textarea "placeholder" at bounding box center [520, 264] width 327 height 31
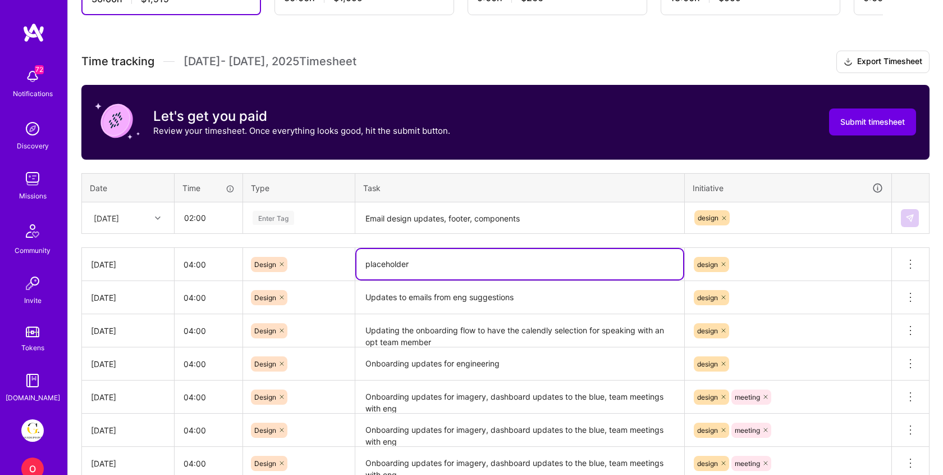
click at [423, 256] on textarea "placeholder" at bounding box center [520, 264] width 327 height 30
paste textarea "Design change for dashboard "Questionnaire" blocks"
type textarea "Design change for dashboard "Questionnaire" blocks"
click at [276, 216] on div "Enter Tag" at bounding box center [274, 217] width 42 height 17
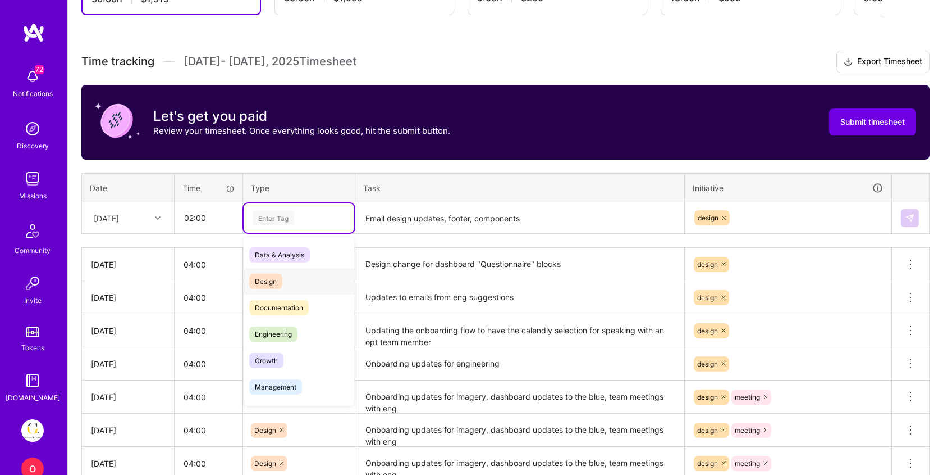
click at [276, 288] on div "Design" at bounding box center [299, 281] width 111 height 26
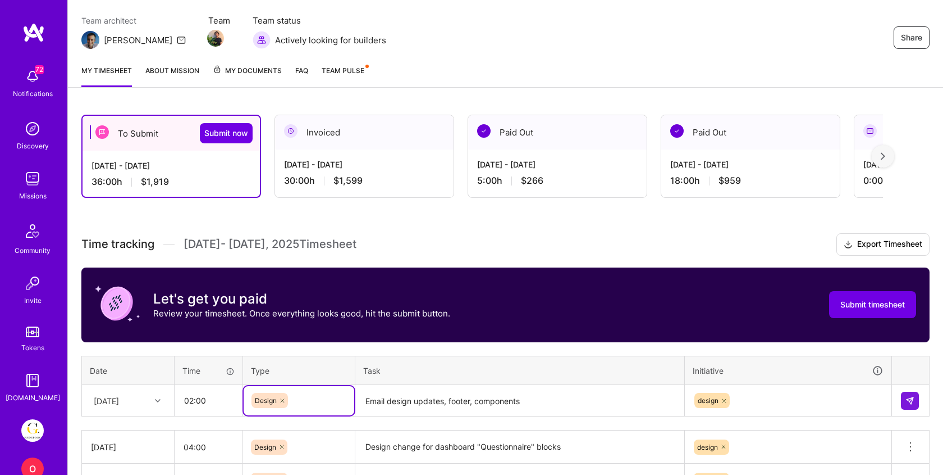
scroll to position [90, 0]
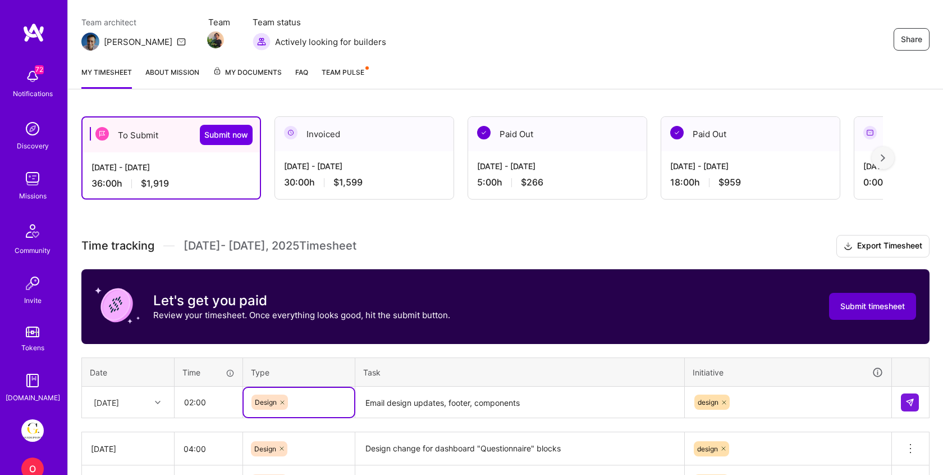
click at [873, 300] on span "Submit timesheet" at bounding box center [873, 305] width 65 height 11
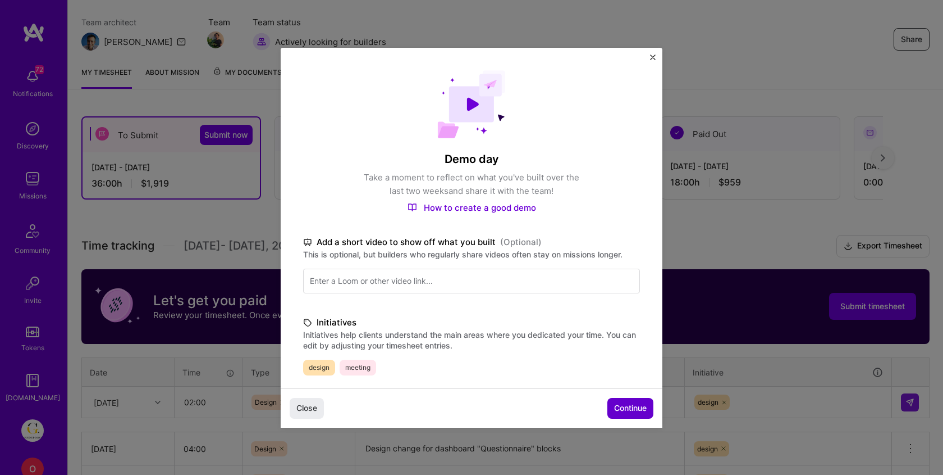
click at [629, 404] on span "Continue" at bounding box center [630, 407] width 33 height 11
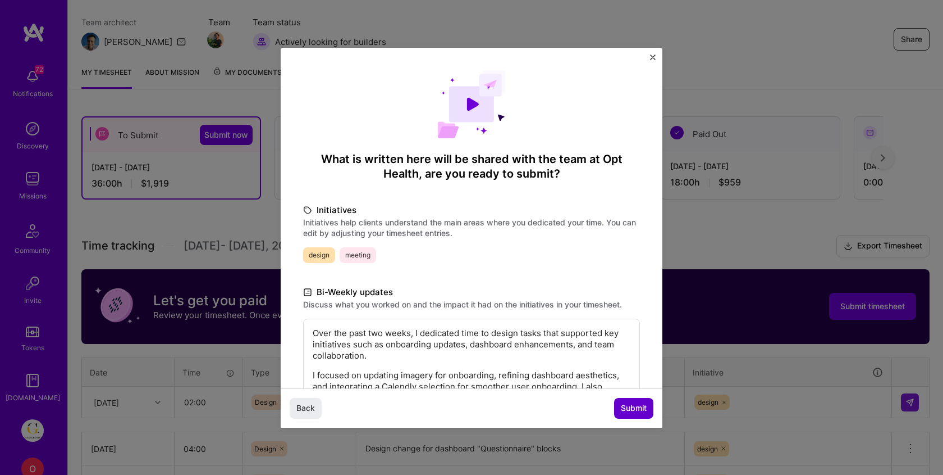
click at [621, 403] on span "Submit" at bounding box center [634, 407] width 26 height 11
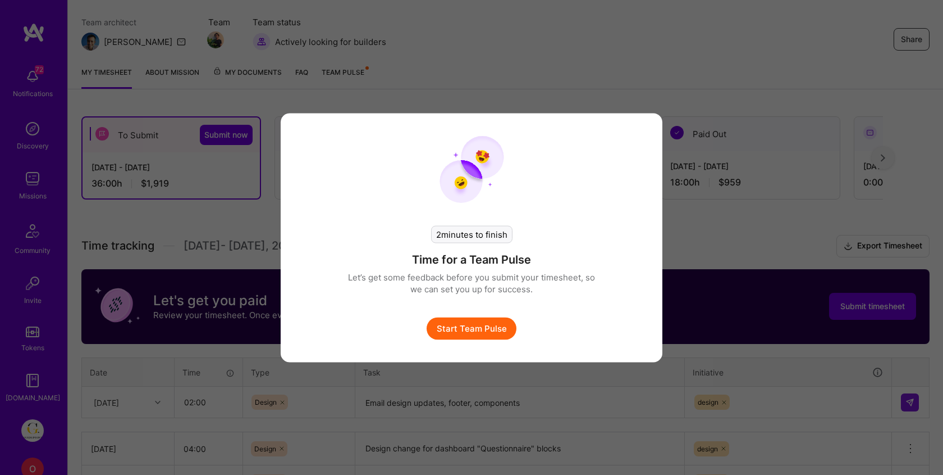
click at [464, 326] on button "Start Team Pulse" at bounding box center [472, 328] width 90 height 22
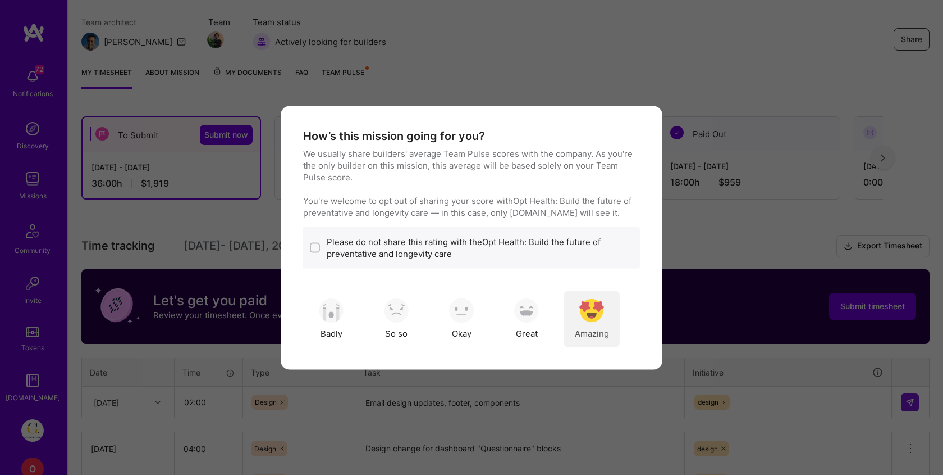
click at [590, 309] on img "modal" at bounding box center [592, 310] width 25 height 25
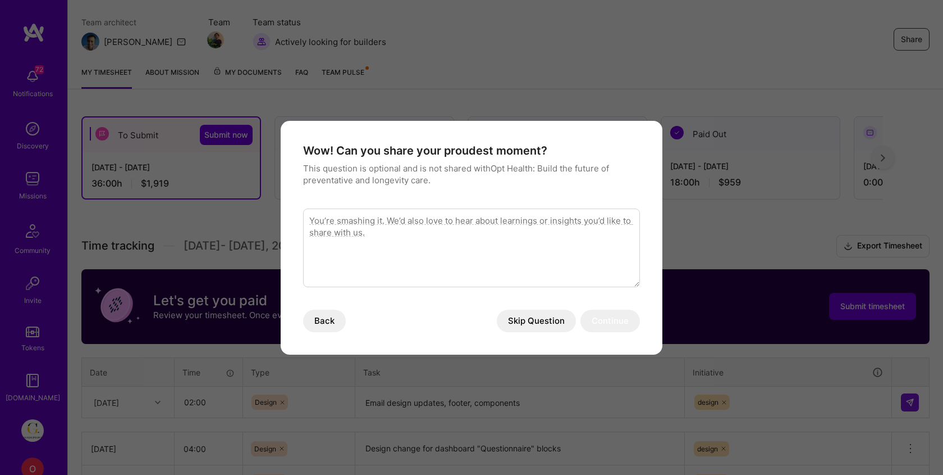
click at [564, 319] on button "Skip Question" at bounding box center [536, 320] width 79 height 22
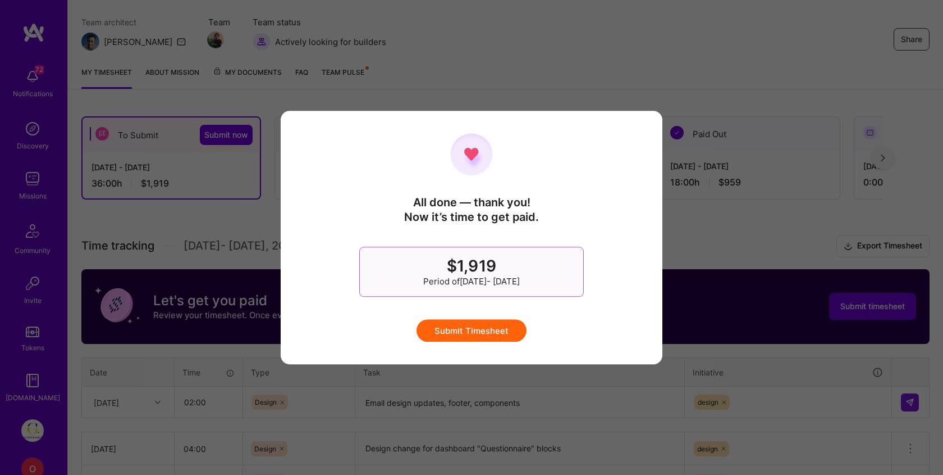
click at [479, 329] on button "Submit Timesheet" at bounding box center [472, 330] width 110 height 22
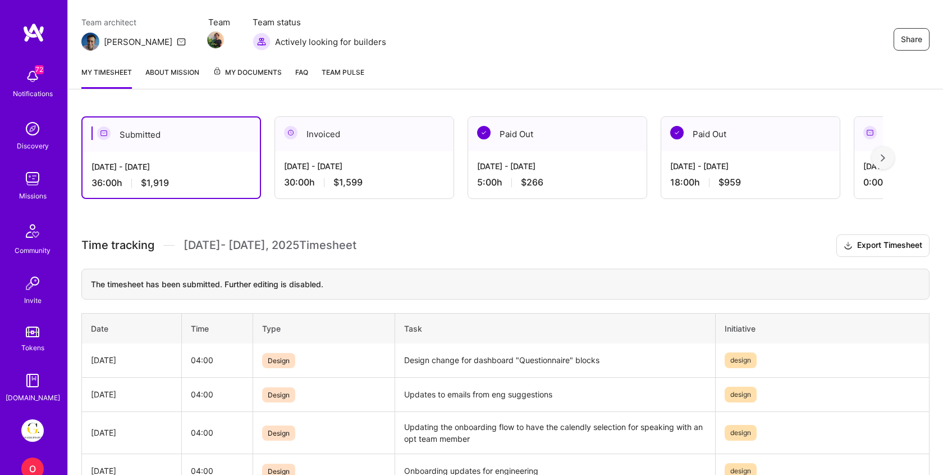
scroll to position [104, 0]
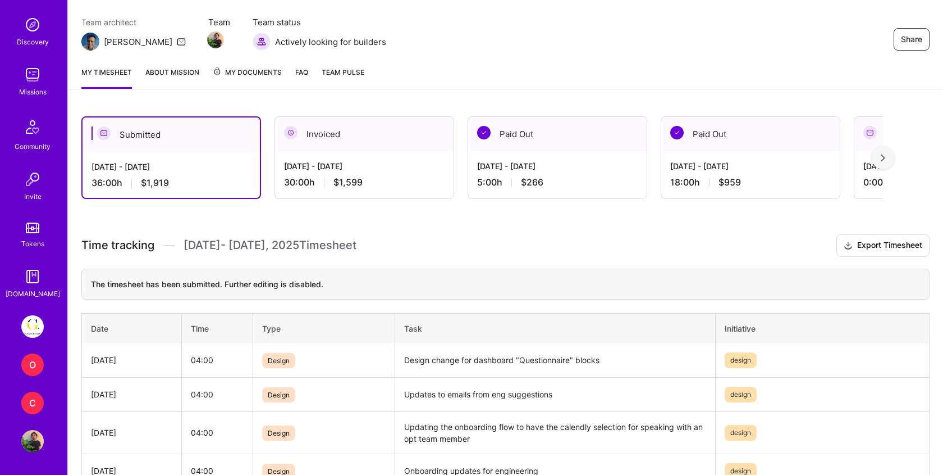
click at [33, 330] on img at bounding box center [32, 326] width 22 height 22
